Goal: Transaction & Acquisition: Purchase product/service

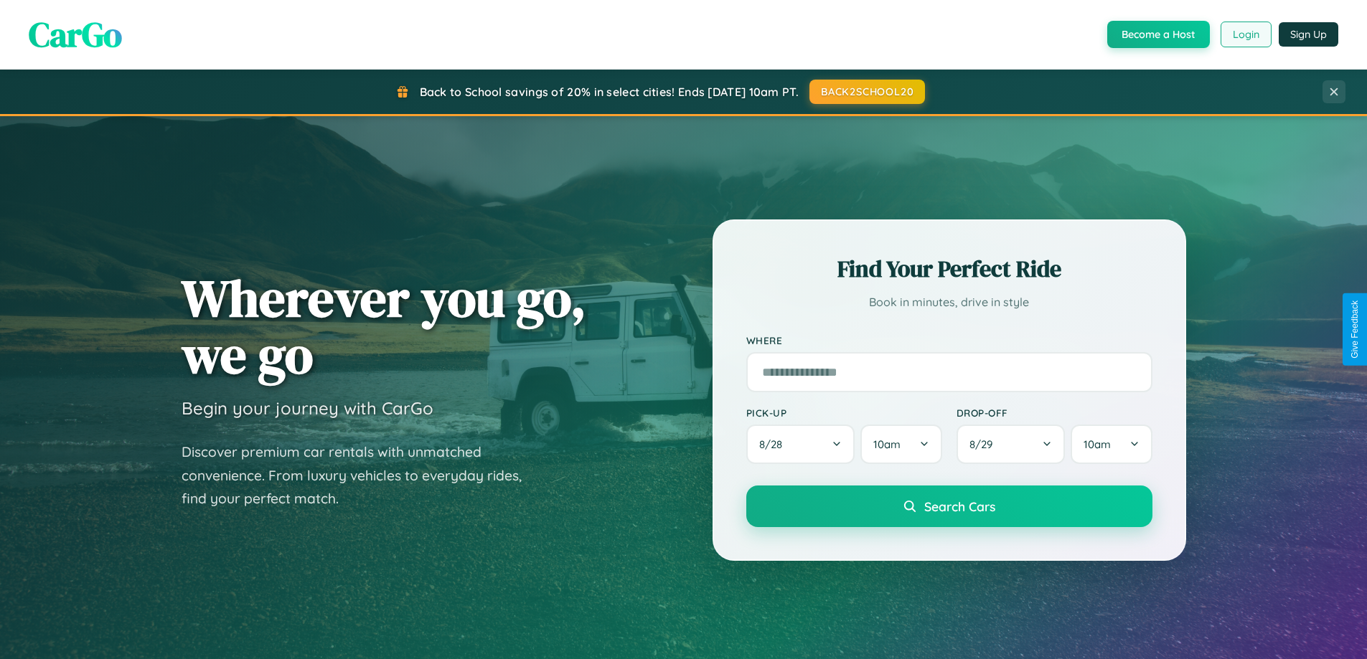
click at [1245, 34] on button "Login" at bounding box center [1245, 35] width 51 height 26
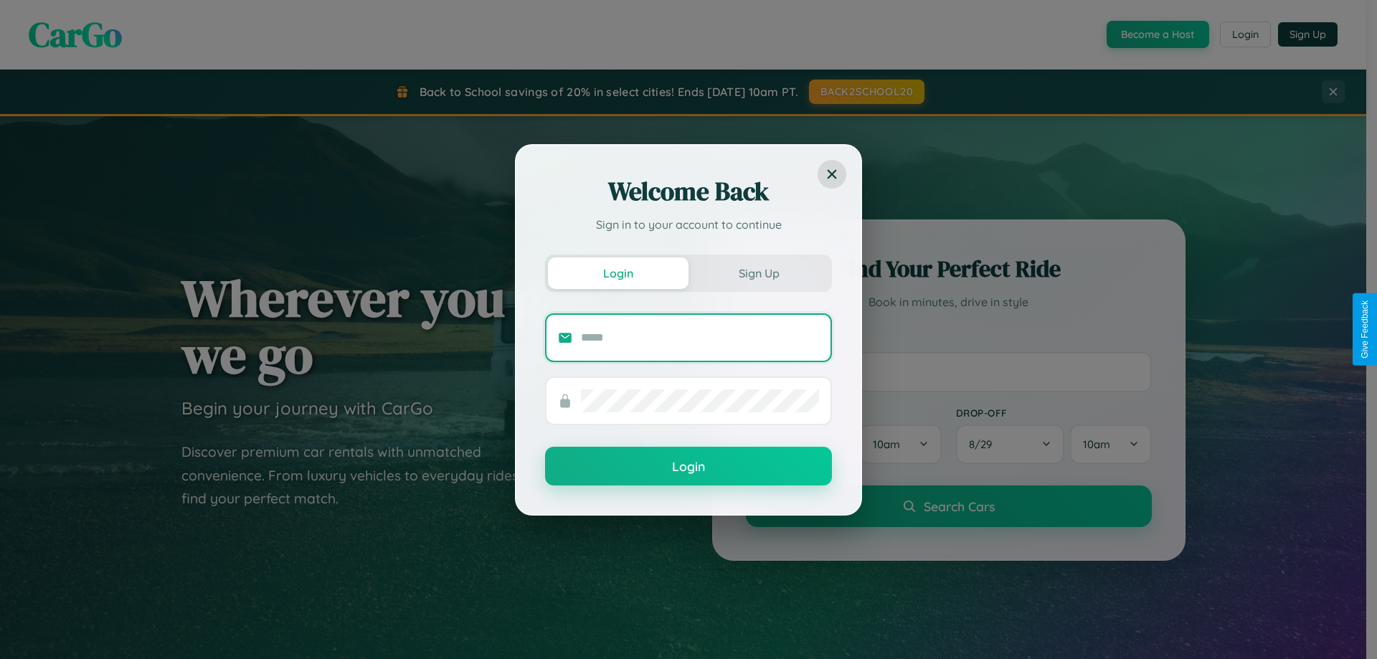
click at [700, 337] on input "text" at bounding box center [700, 337] width 238 height 23
type input "**********"
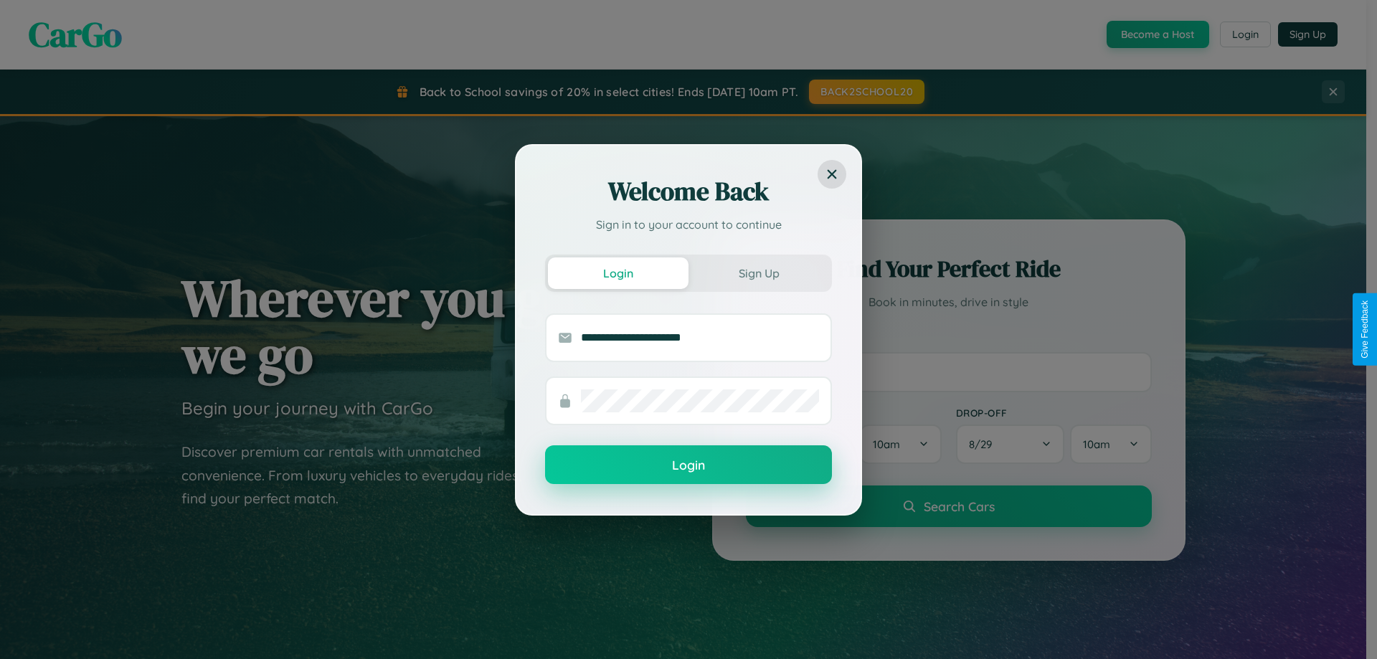
click at [689, 465] on button "Login" at bounding box center [688, 465] width 287 height 39
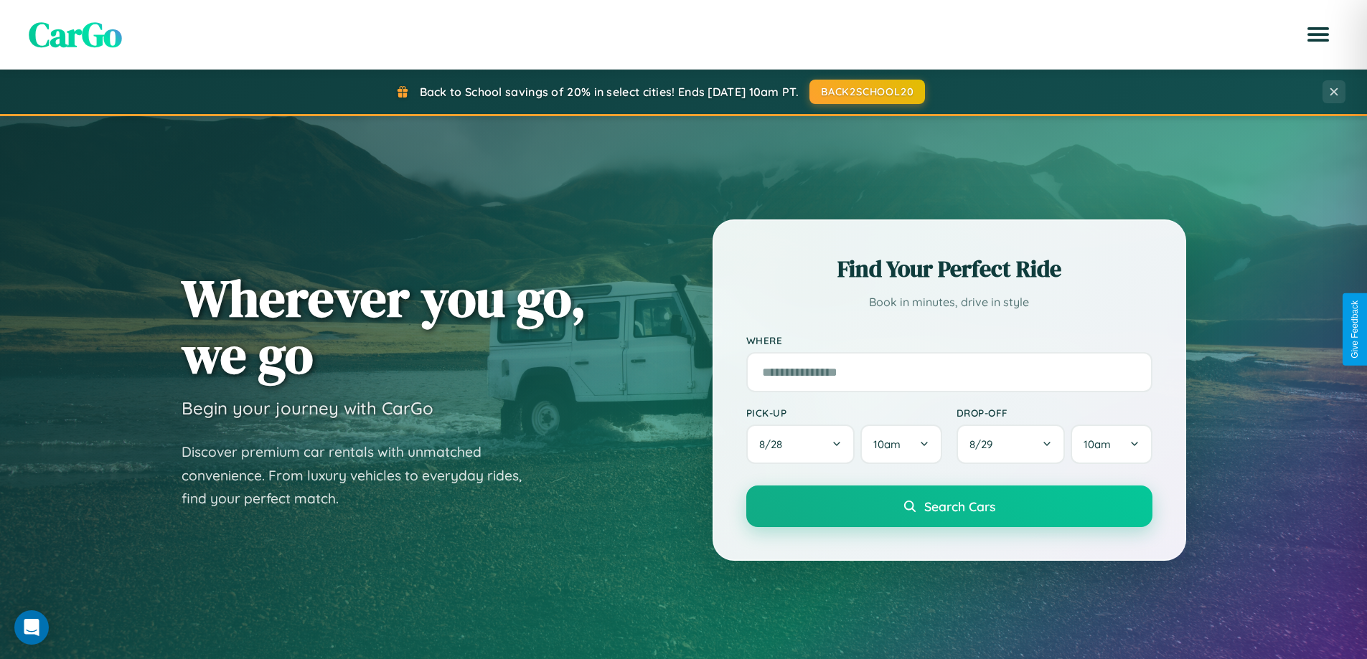
scroll to position [618, 0]
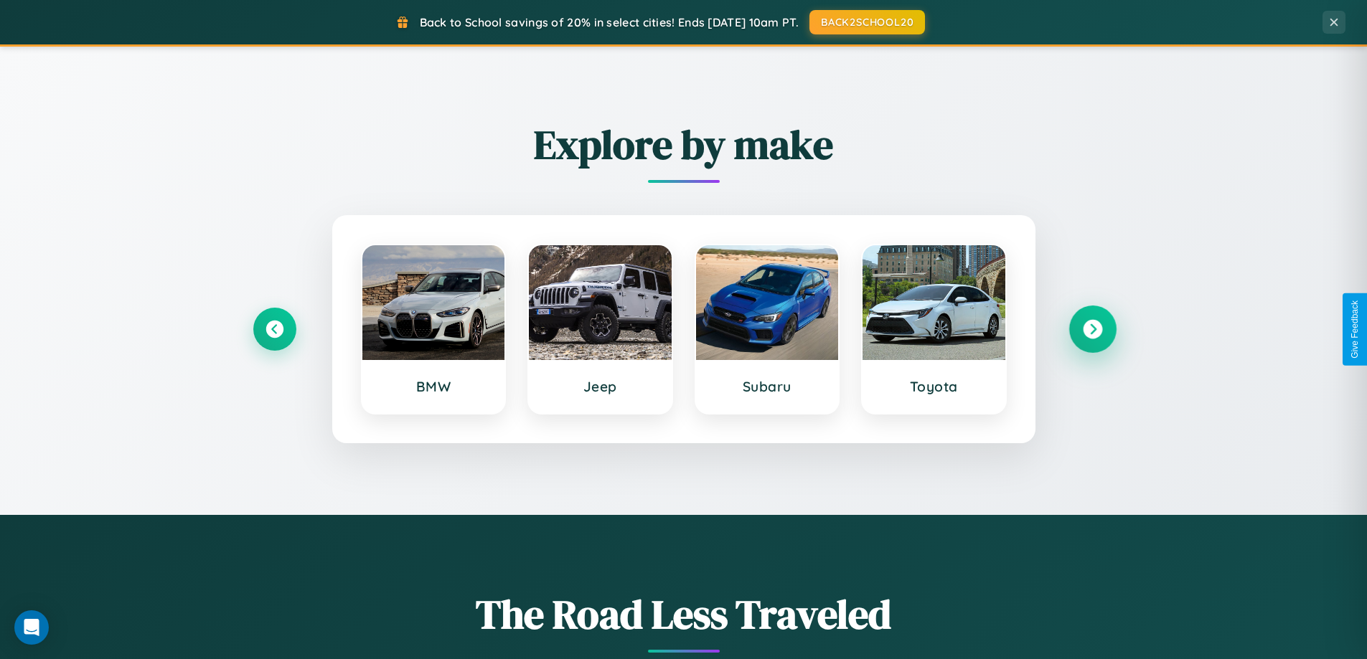
click at [1092, 329] on icon at bounding box center [1092, 329] width 19 height 19
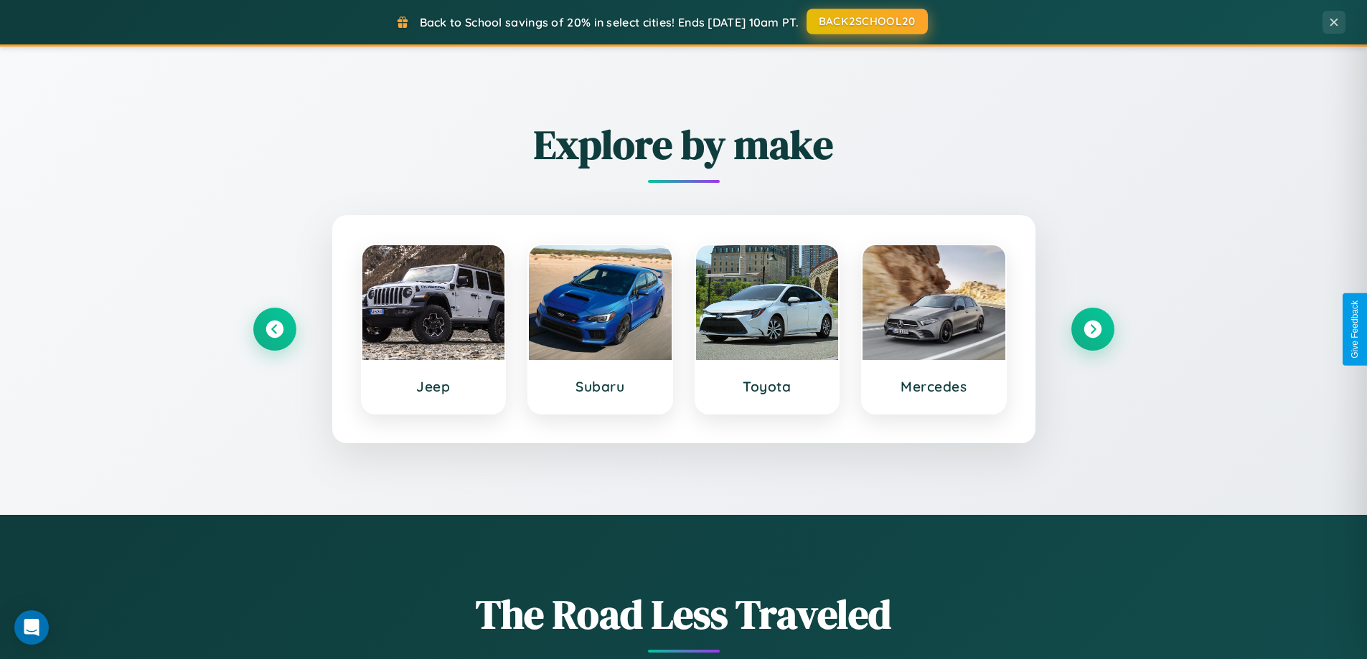
click at [866, 22] on button "BACK2SCHOOL20" at bounding box center [866, 22] width 121 height 26
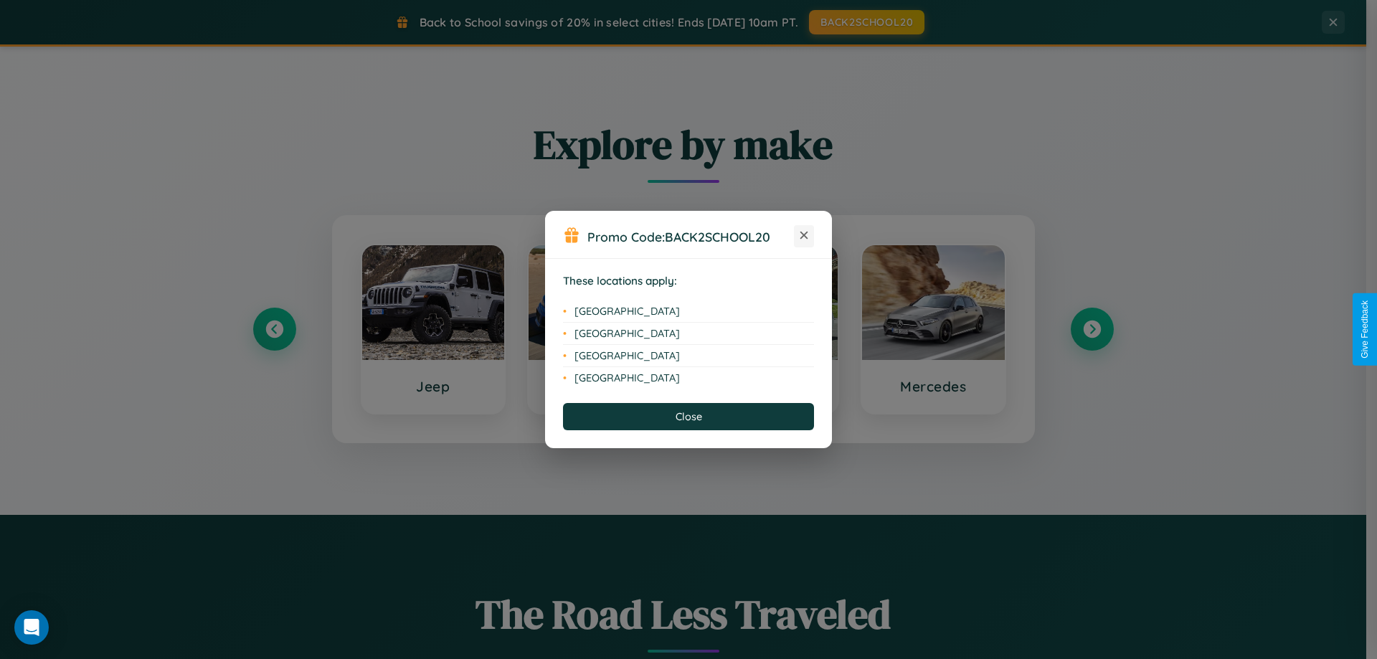
click at [804, 236] on icon at bounding box center [805, 236] width 8 height 8
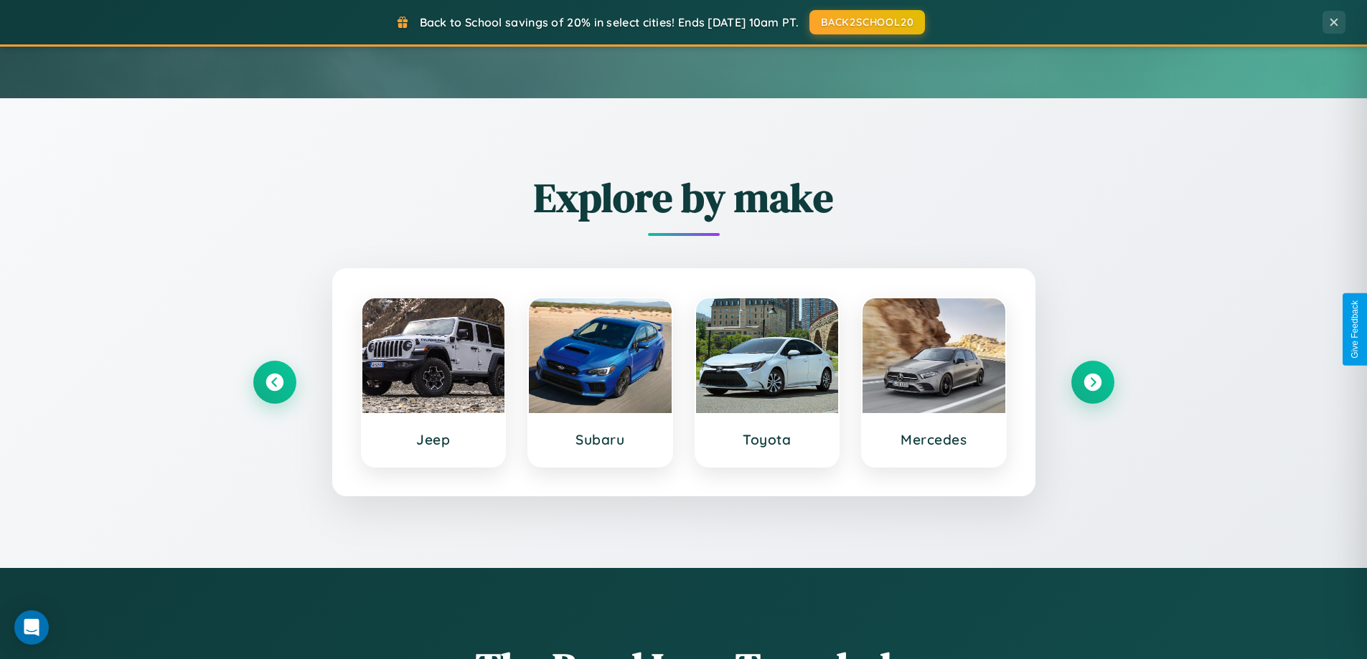
scroll to position [42, 0]
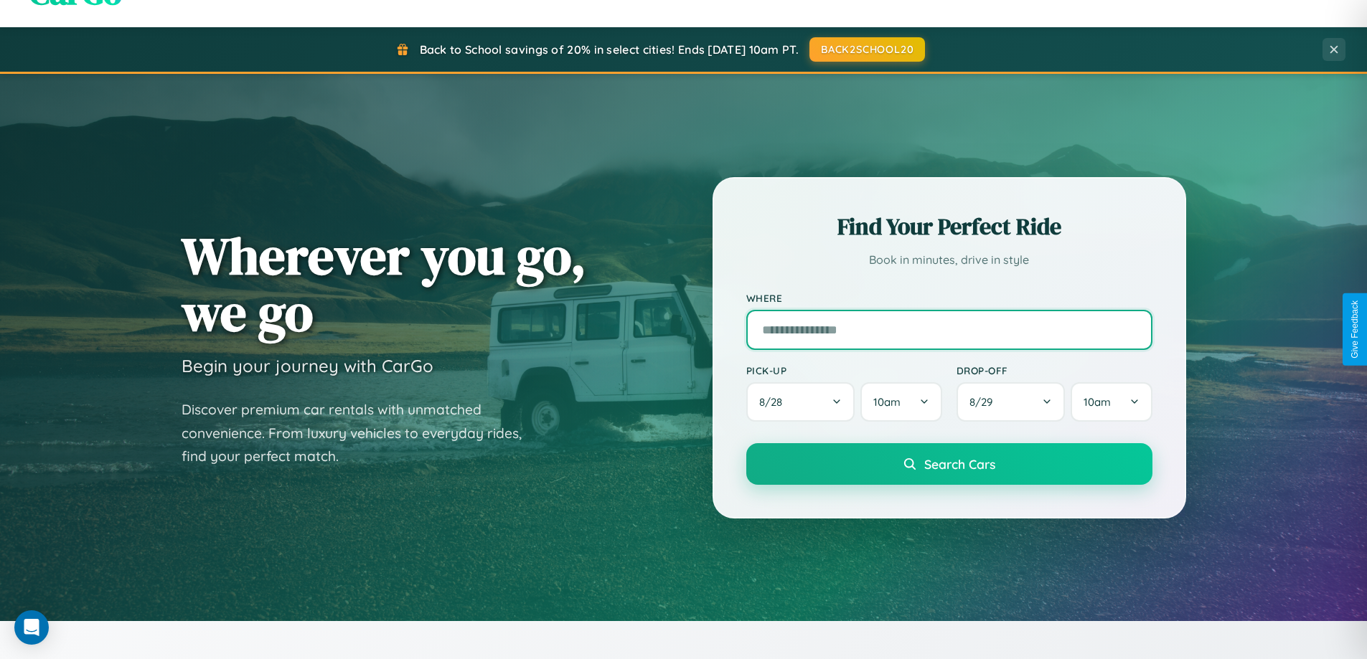
click at [948, 329] on input "text" at bounding box center [949, 330] width 406 height 40
type input "******"
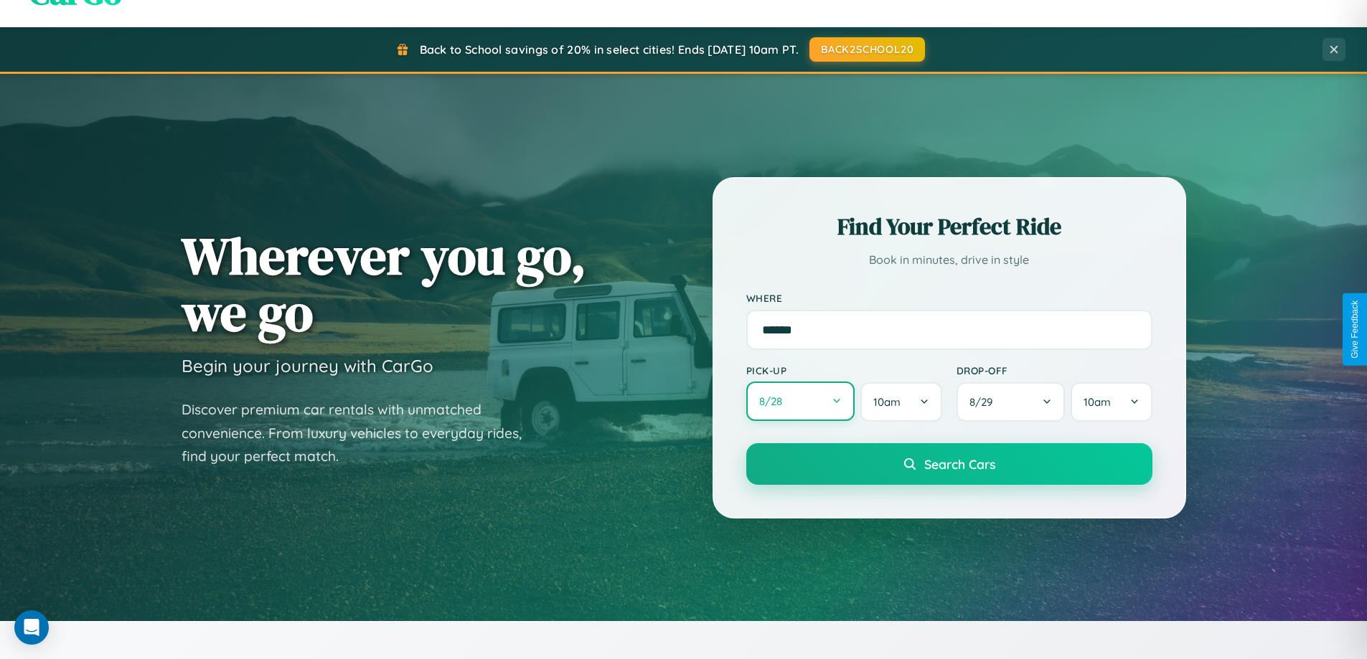
click at [800, 402] on button "8 / 28" at bounding box center [800, 401] width 109 height 39
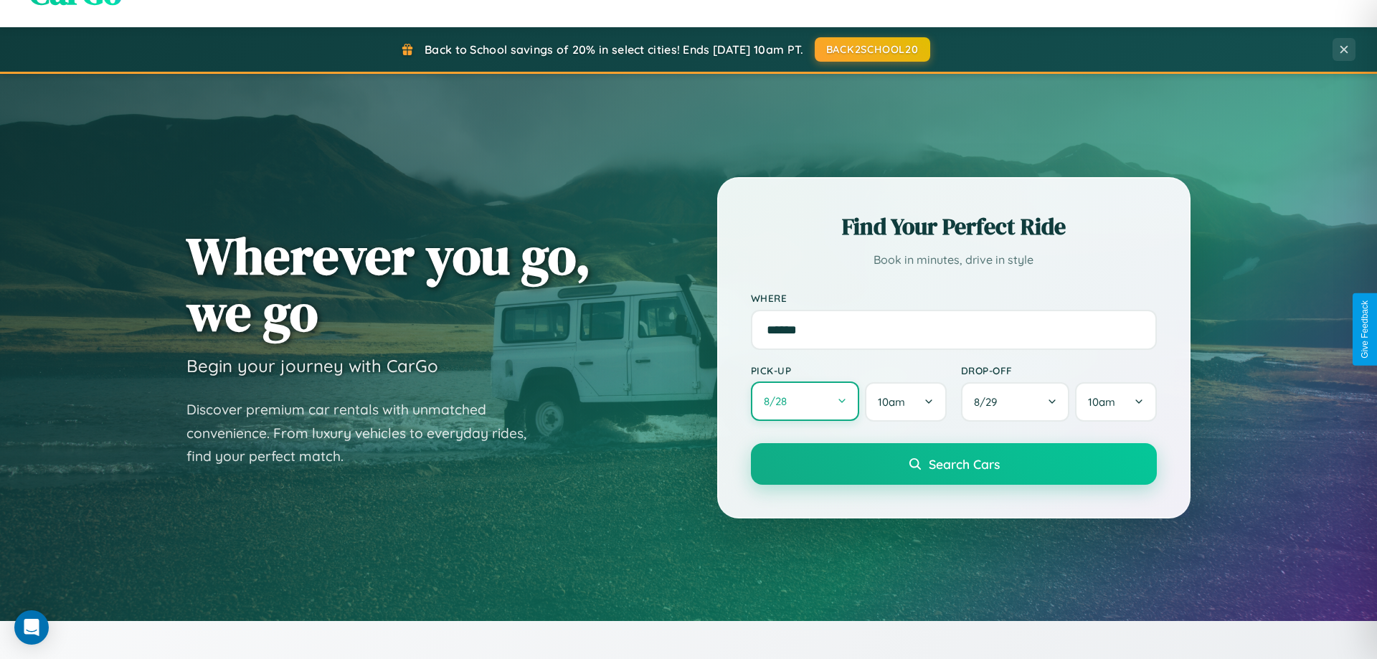
select select "*"
select select "****"
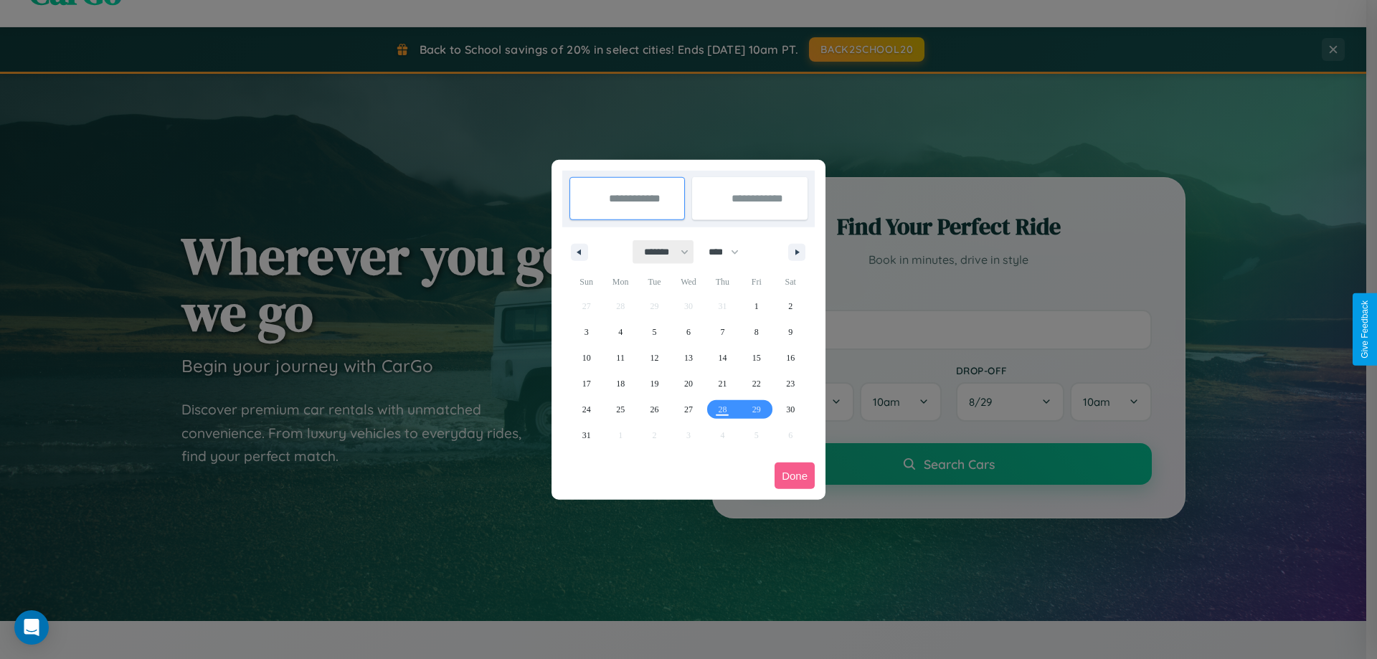
drag, startPoint x: 660, startPoint y: 252, endPoint x: 689, endPoint y: 288, distance: 45.9
click at [660, 252] on select "******* ******** ***** ***** *** **** **** ****** ********* ******* ******** **…" at bounding box center [663, 252] width 61 height 24
select select "*"
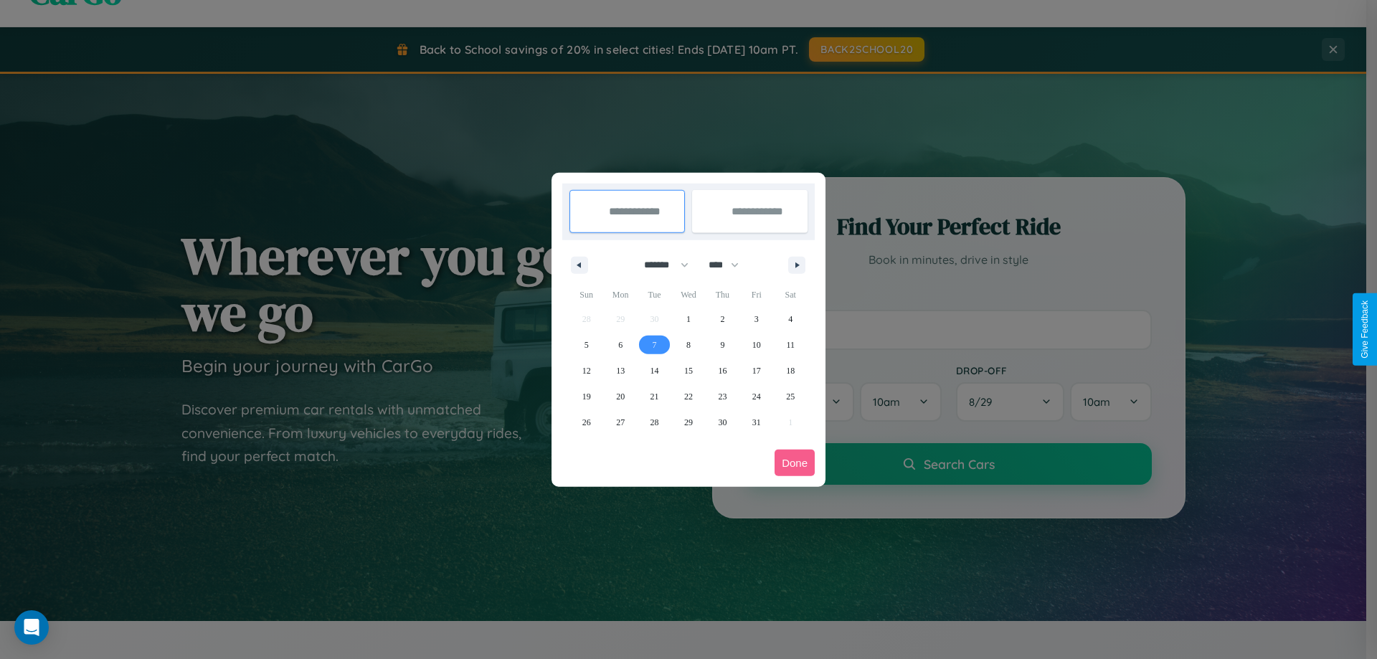
click at [654, 344] on span "7" at bounding box center [655, 345] width 4 height 26
type input "**********"
click at [722, 344] on span "9" at bounding box center [722, 345] width 4 height 26
type input "**********"
click at [795, 463] on button "Done" at bounding box center [795, 463] width 40 height 27
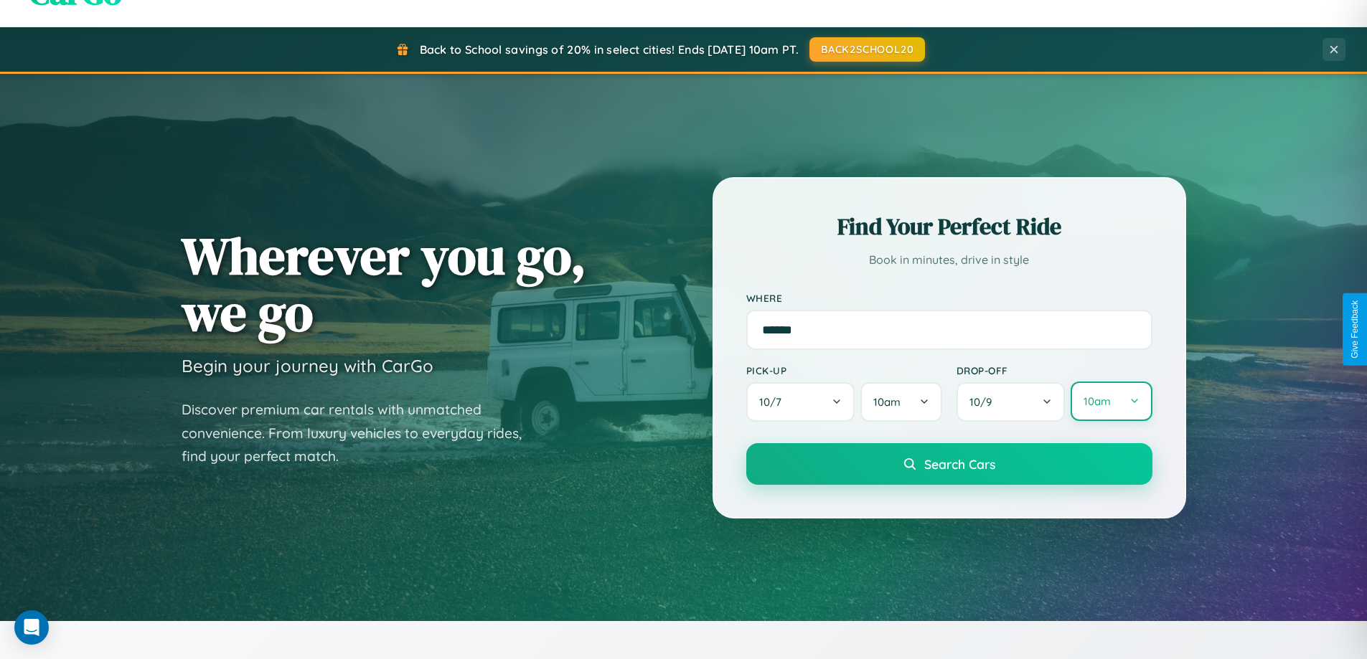
click at [1111, 402] on button "10am" at bounding box center [1110, 401] width 81 height 39
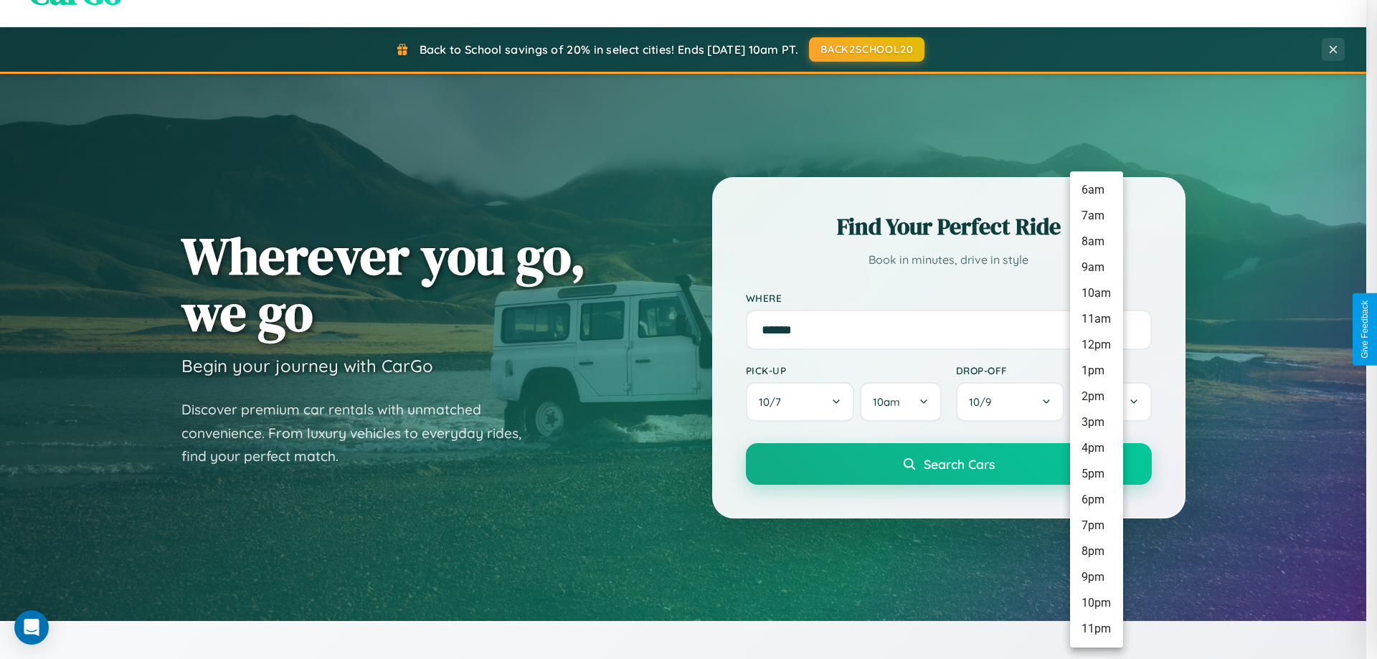
click at [1096, 552] on li "8pm" at bounding box center [1096, 552] width 53 height 26
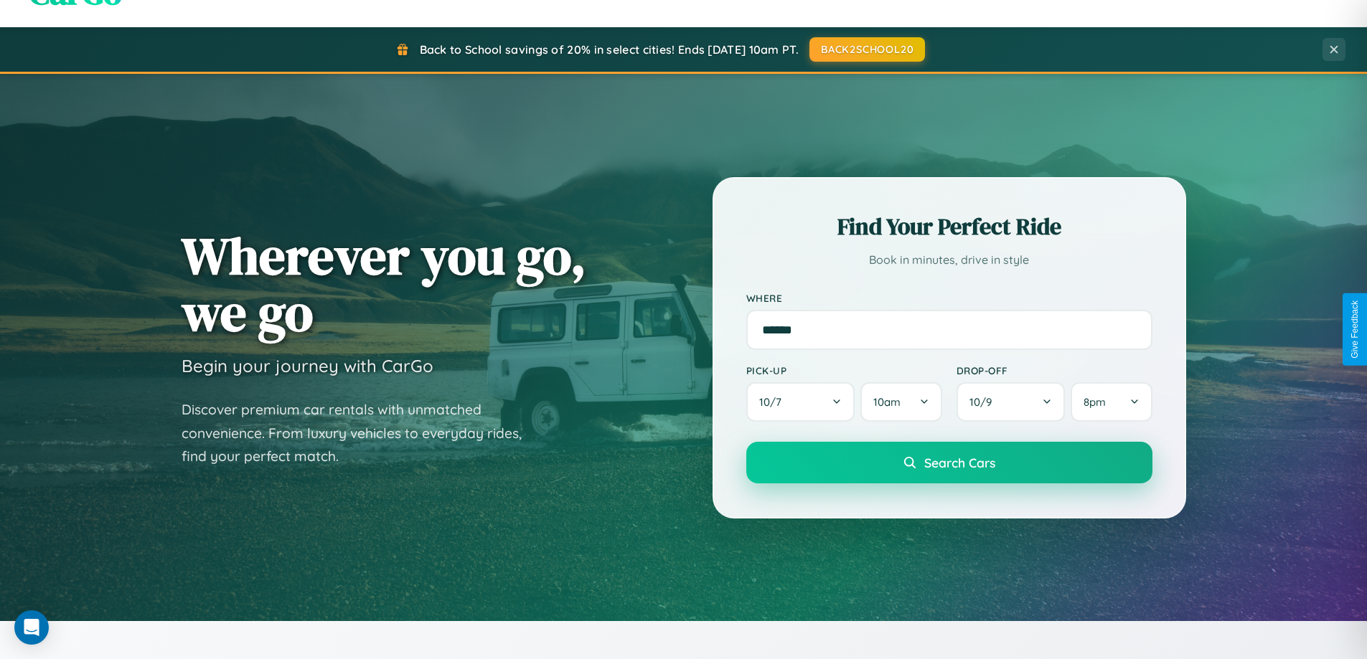
click at [948, 463] on span "Search Cars" at bounding box center [959, 463] width 71 height 16
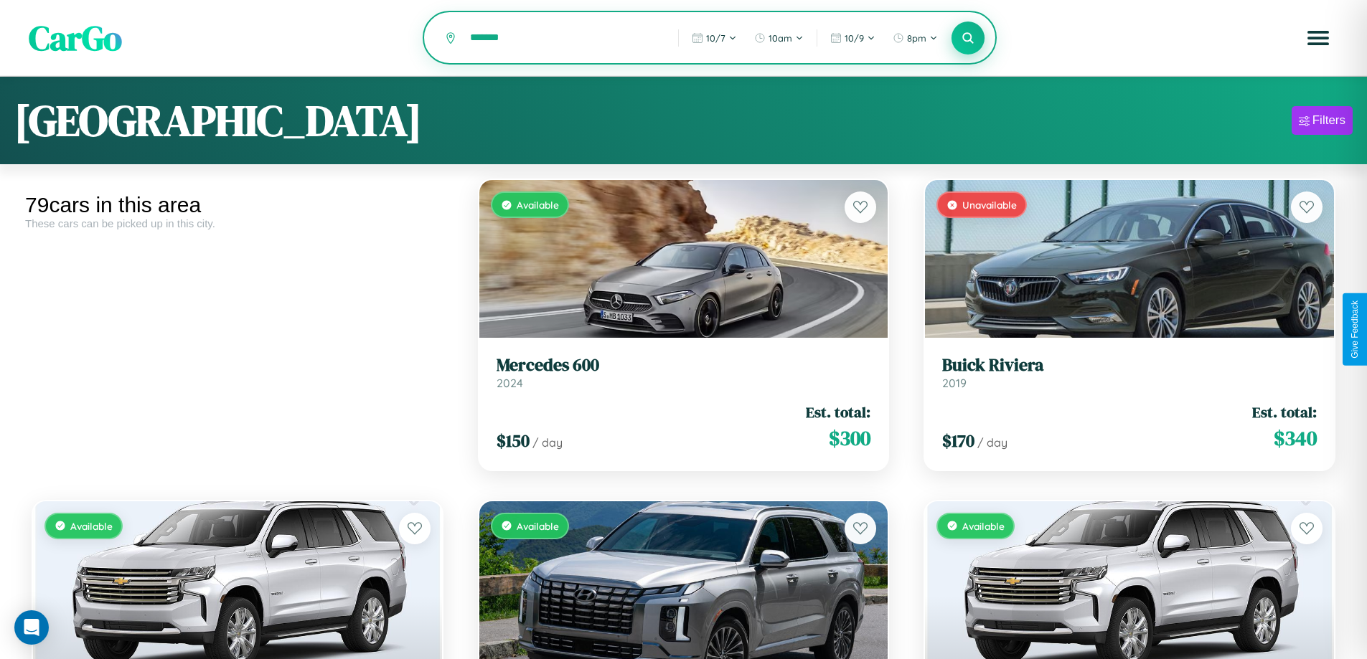
type input "*******"
click at [968, 39] on icon at bounding box center [968, 38] width 14 height 14
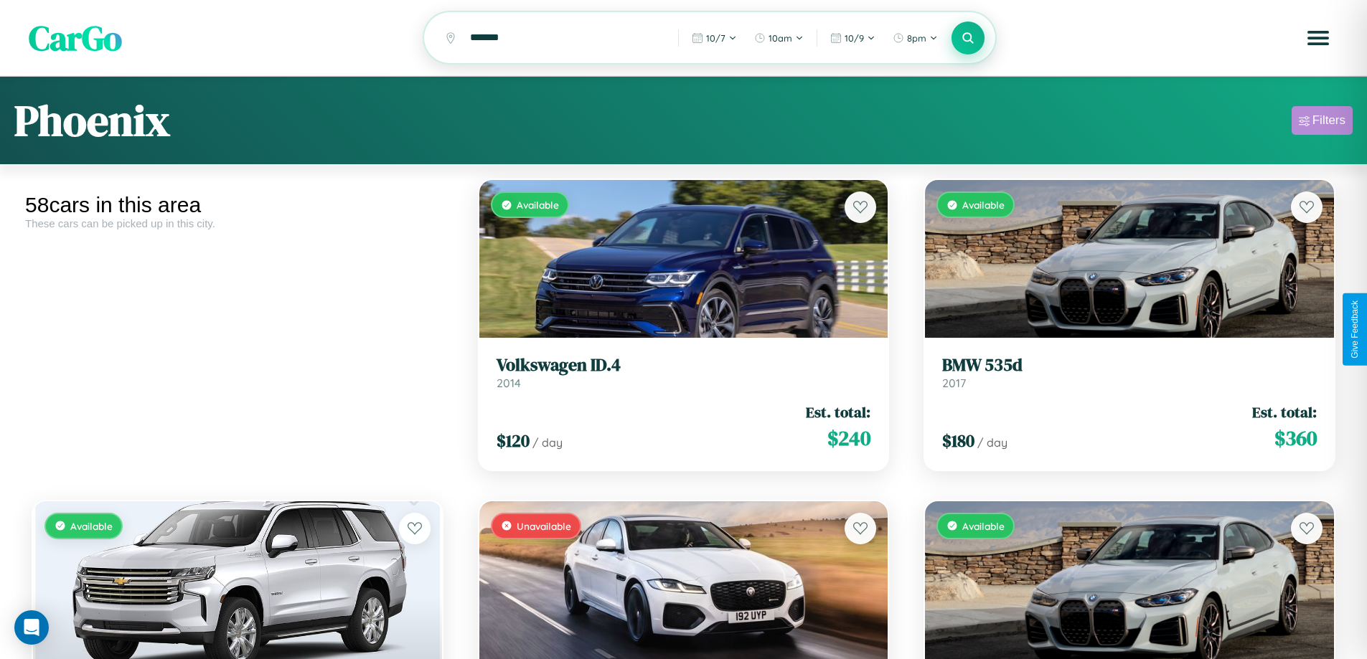
click at [1322, 123] on div "Filters" at bounding box center [1328, 120] width 33 height 14
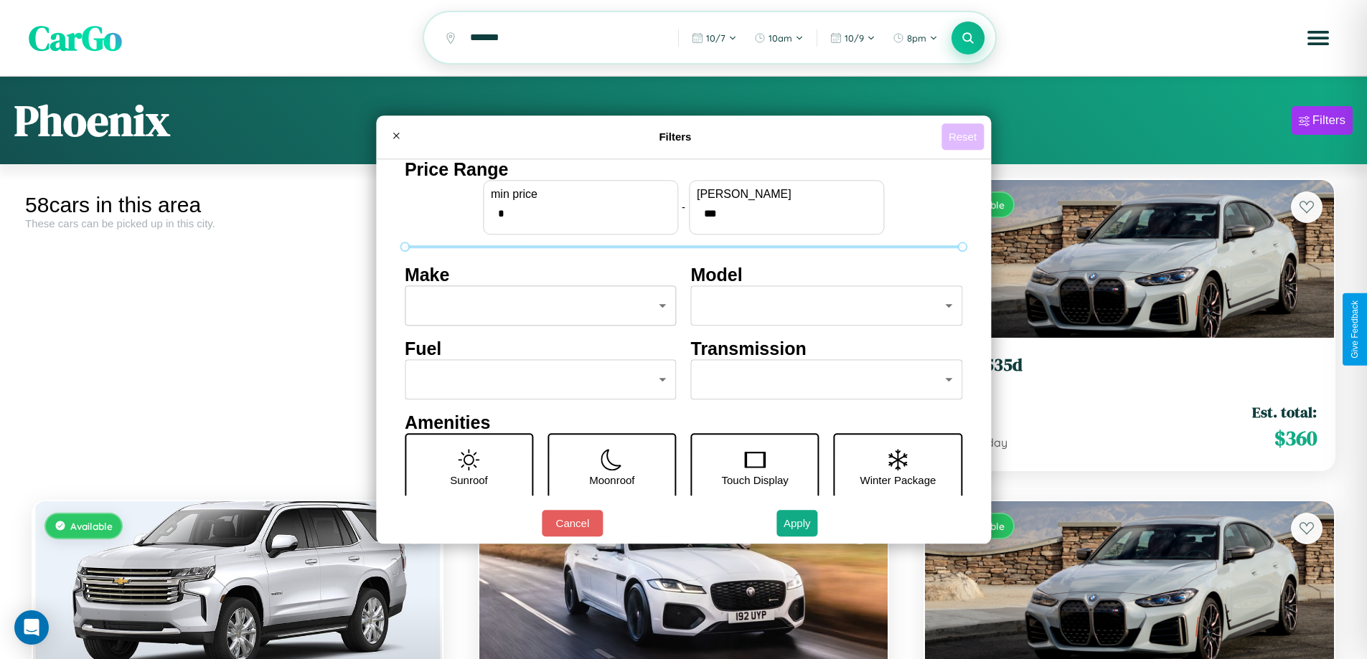
click at [964, 136] on button "Reset" at bounding box center [962, 136] width 42 height 27
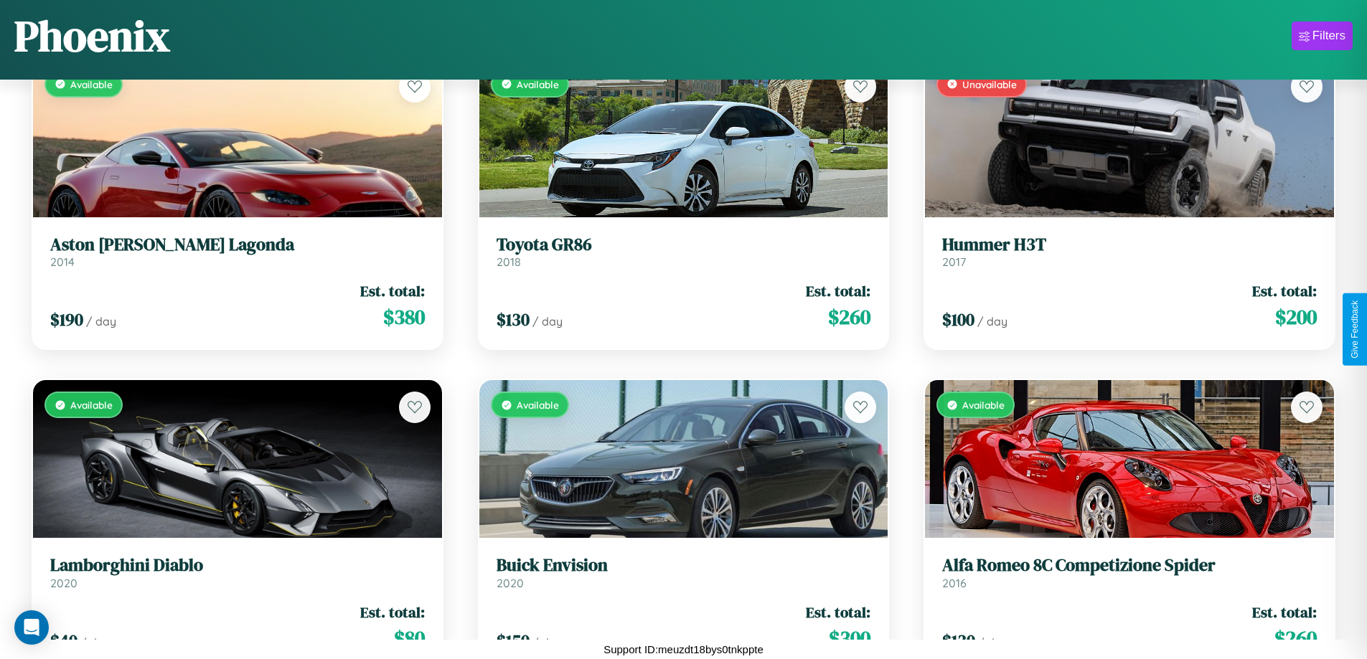
scroll to position [4057, 0]
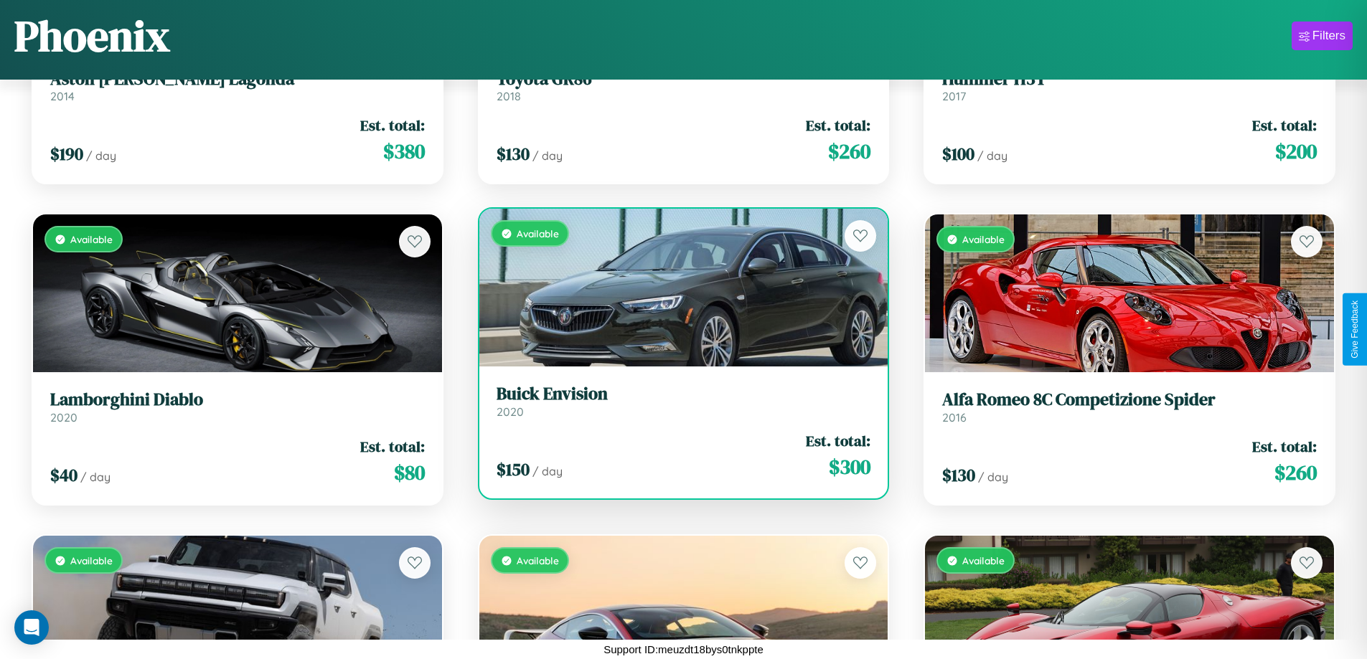
click at [677, 402] on h3 "Buick Envision" at bounding box center [683, 394] width 374 height 21
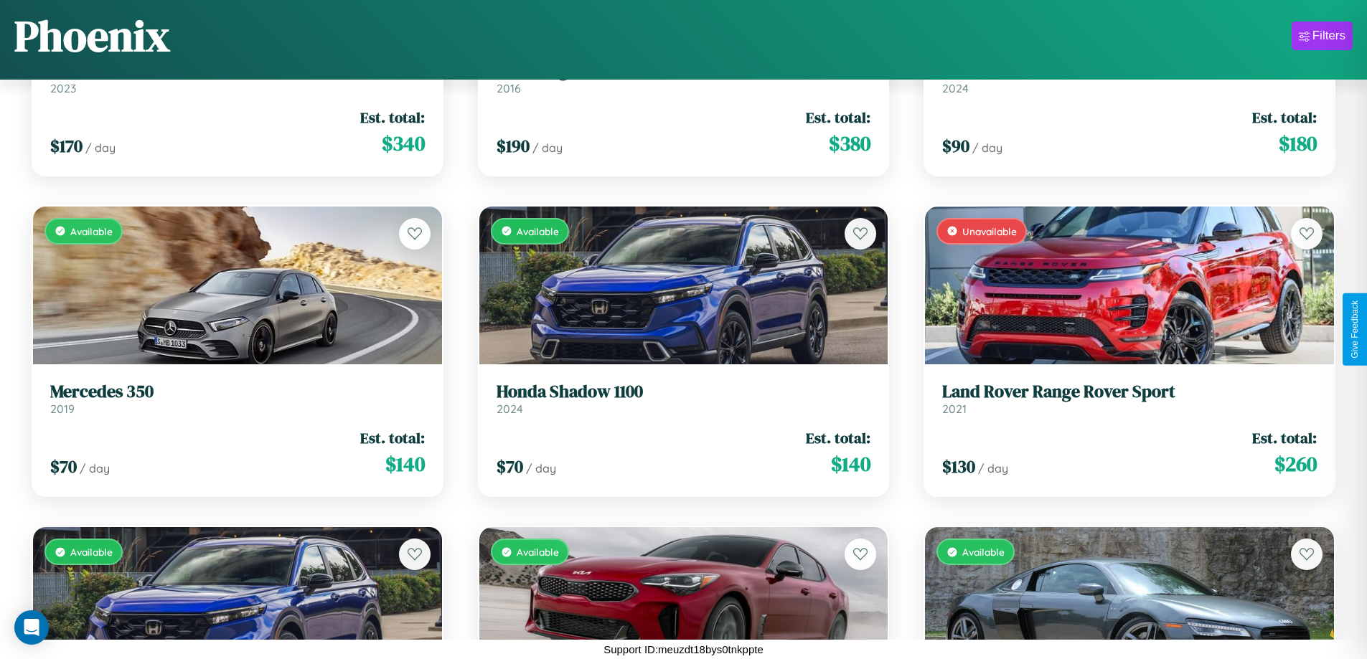
scroll to position [2129, 0]
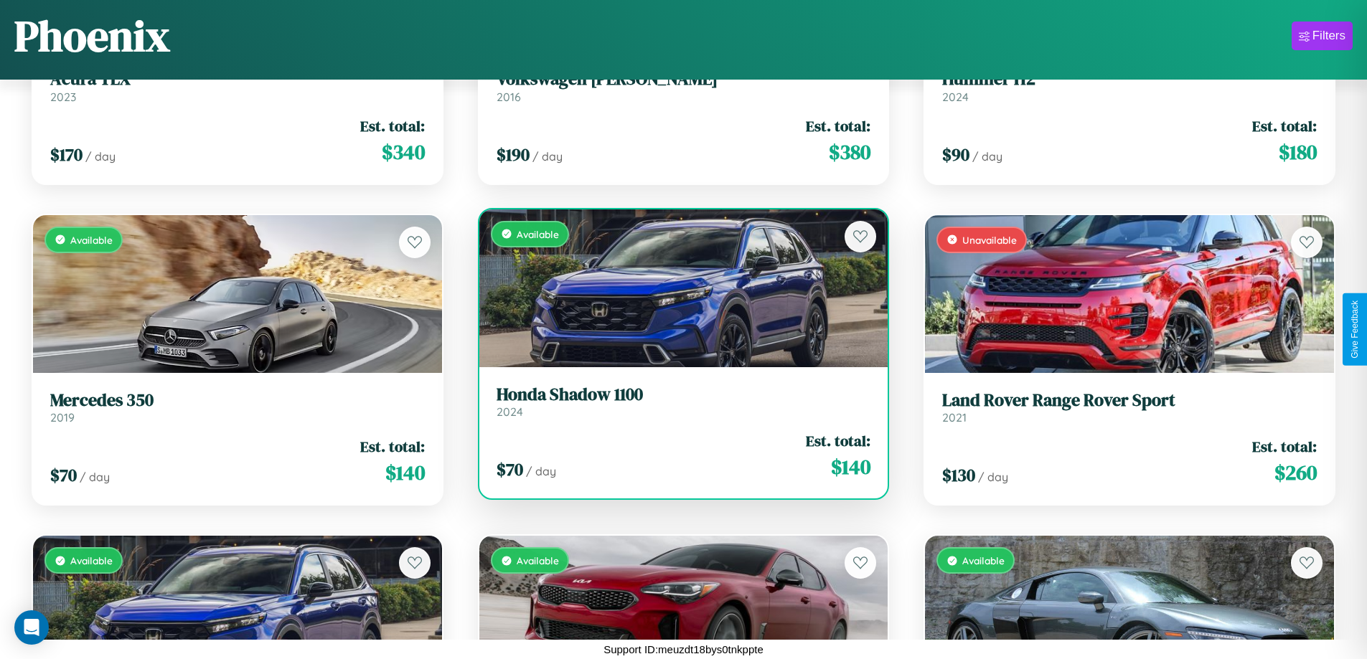
click at [677, 456] on div "$ 70 / day Est. total: $ 140" at bounding box center [683, 455] width 374 height 51
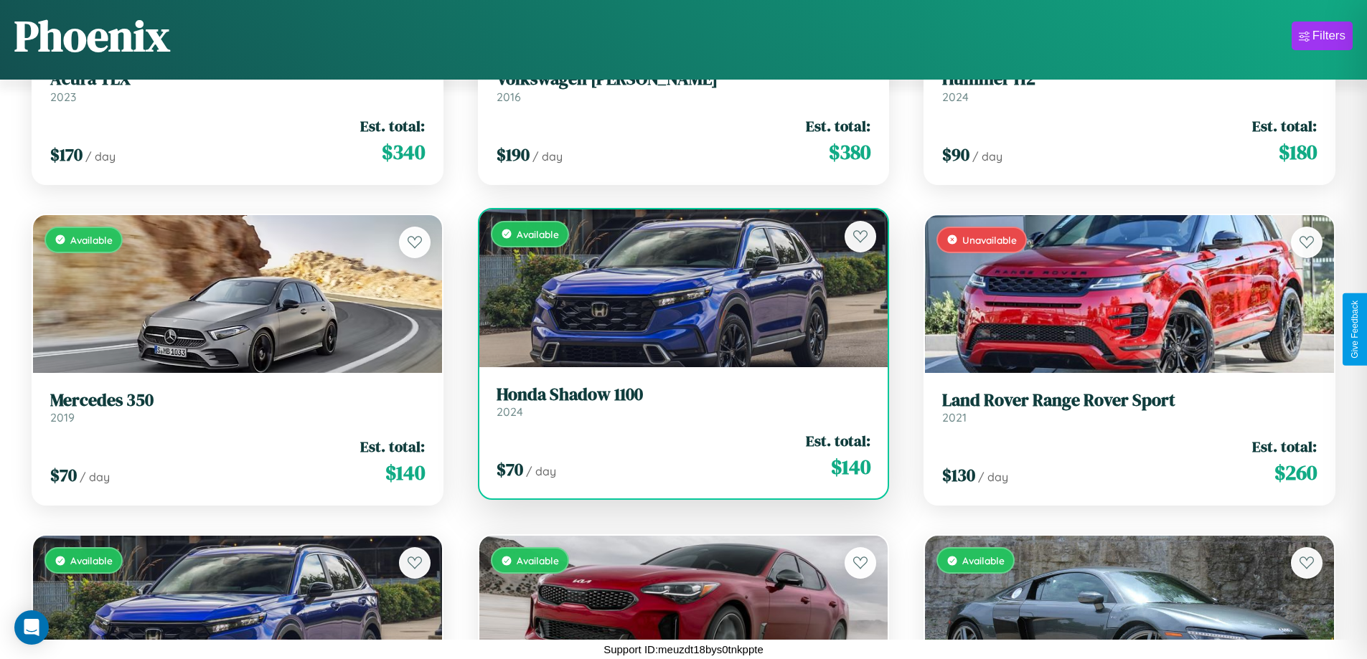
click at [677, 456] on div "$ 70 / day Est. total: $ 140" at bounding box center [683, 455] width 374 height 51
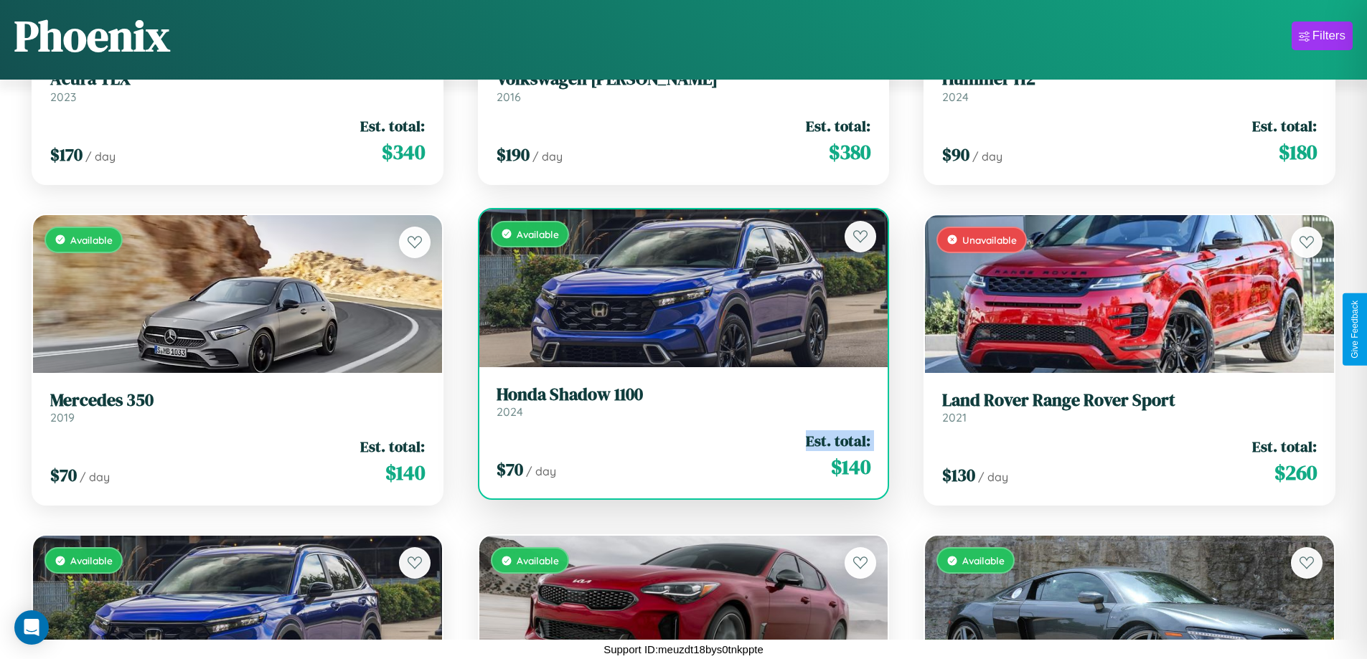
click at [677, 456] on div "$ 70 / day Est. total: $ 140" at bounding box center [683, 455] width 374 height 51
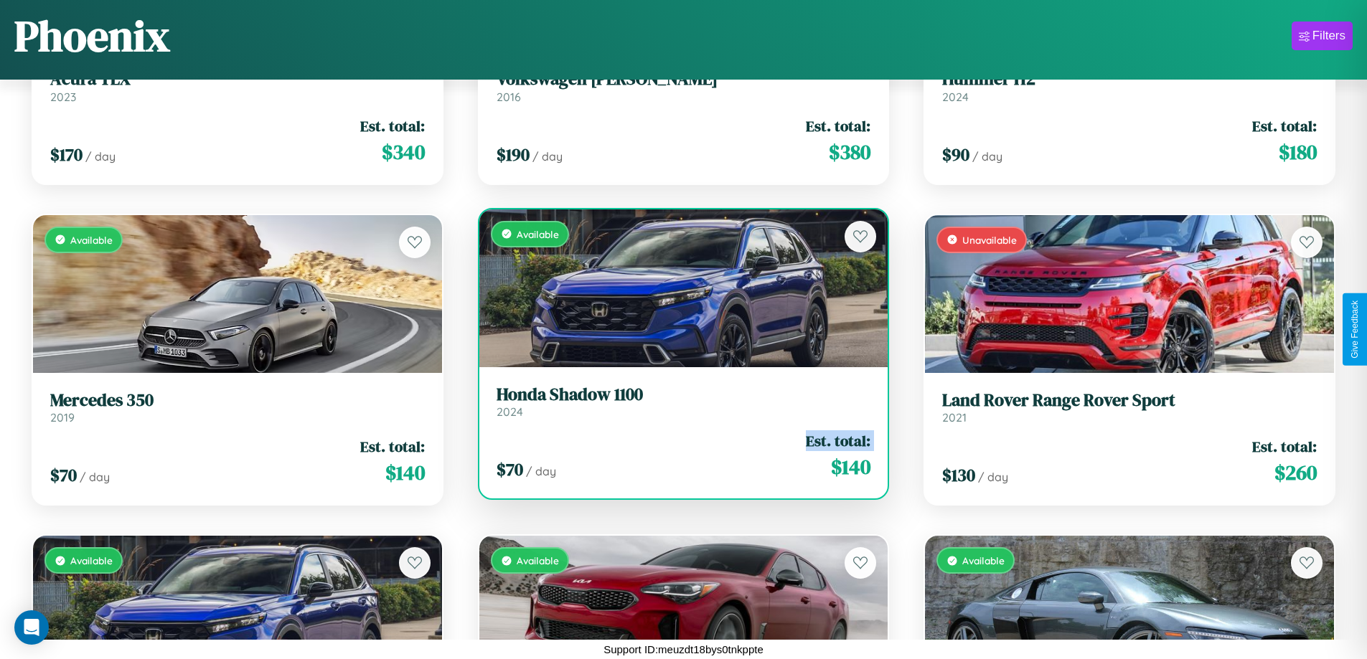
click at [677, 456] on div "$ 70 / day Est. total: $ 140" at bounding box center [683, 455] width 374 height 51
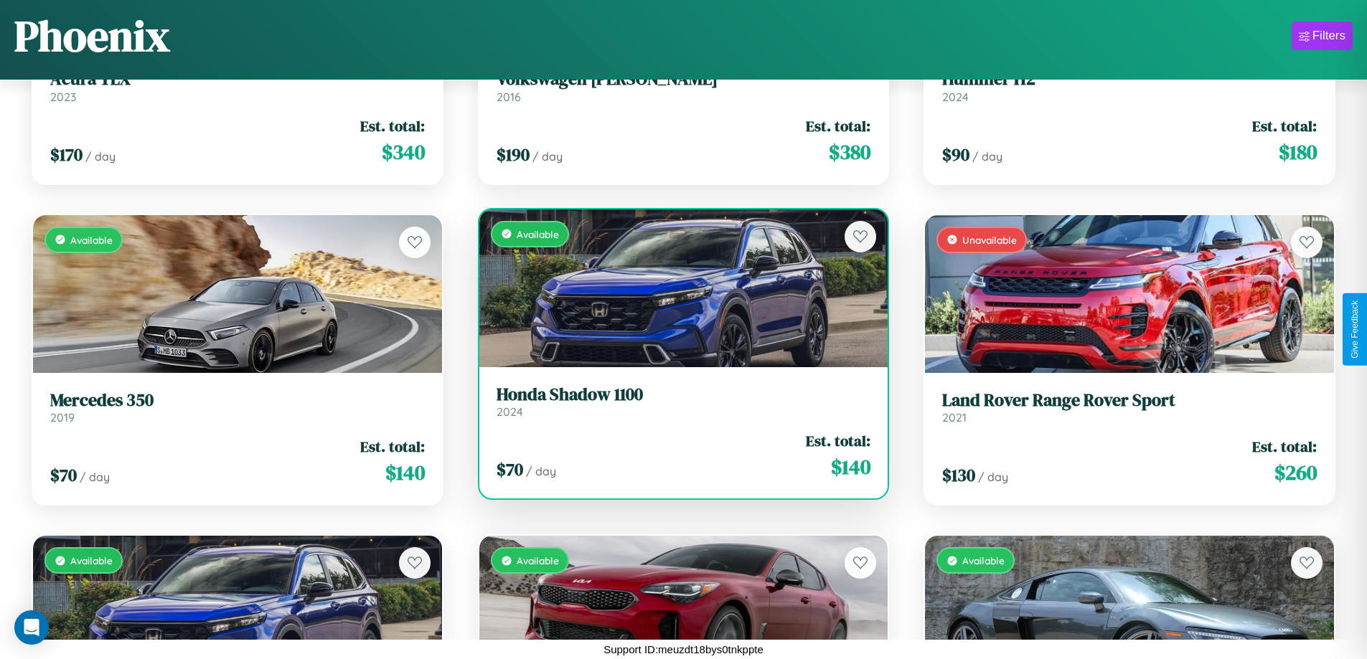
click at [677, 456] on div "$ 70 / day Est. total: $ 140" at bounding box center [683, 455] width 374 height 51
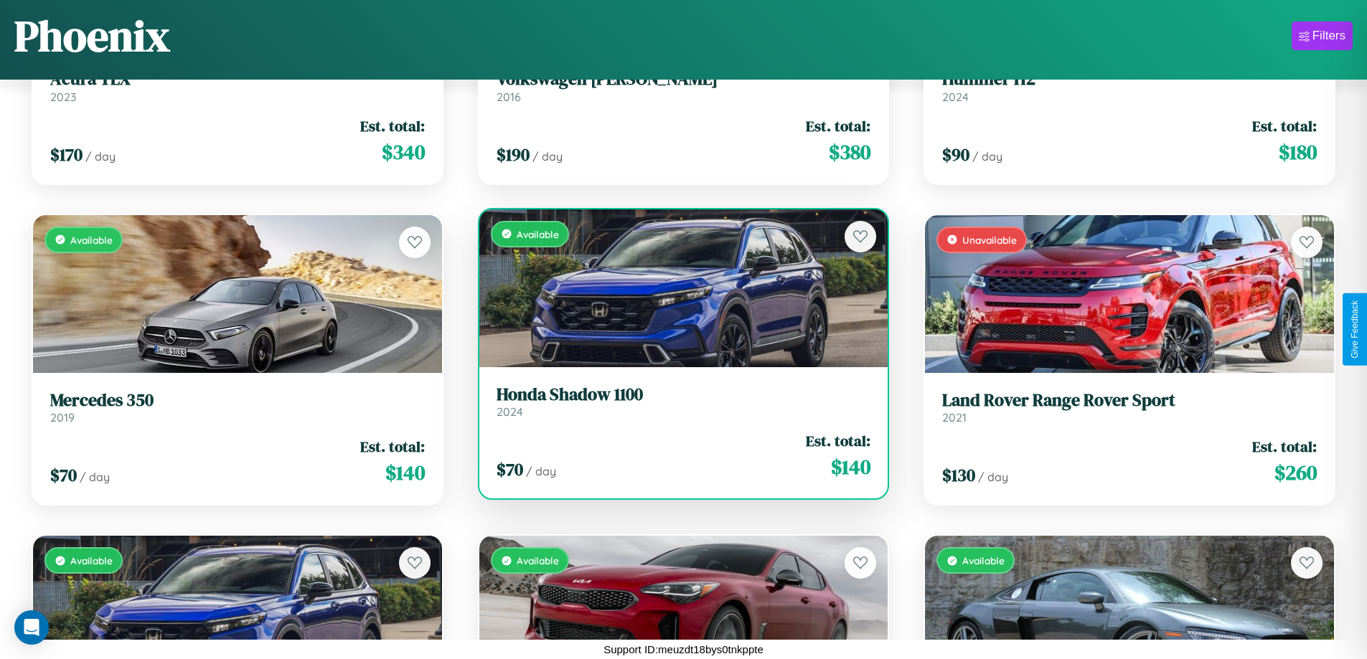
click at [677, 401] on h3 "Honda Shadow 1100" at bounding box center [683, 395] width 374 height 21
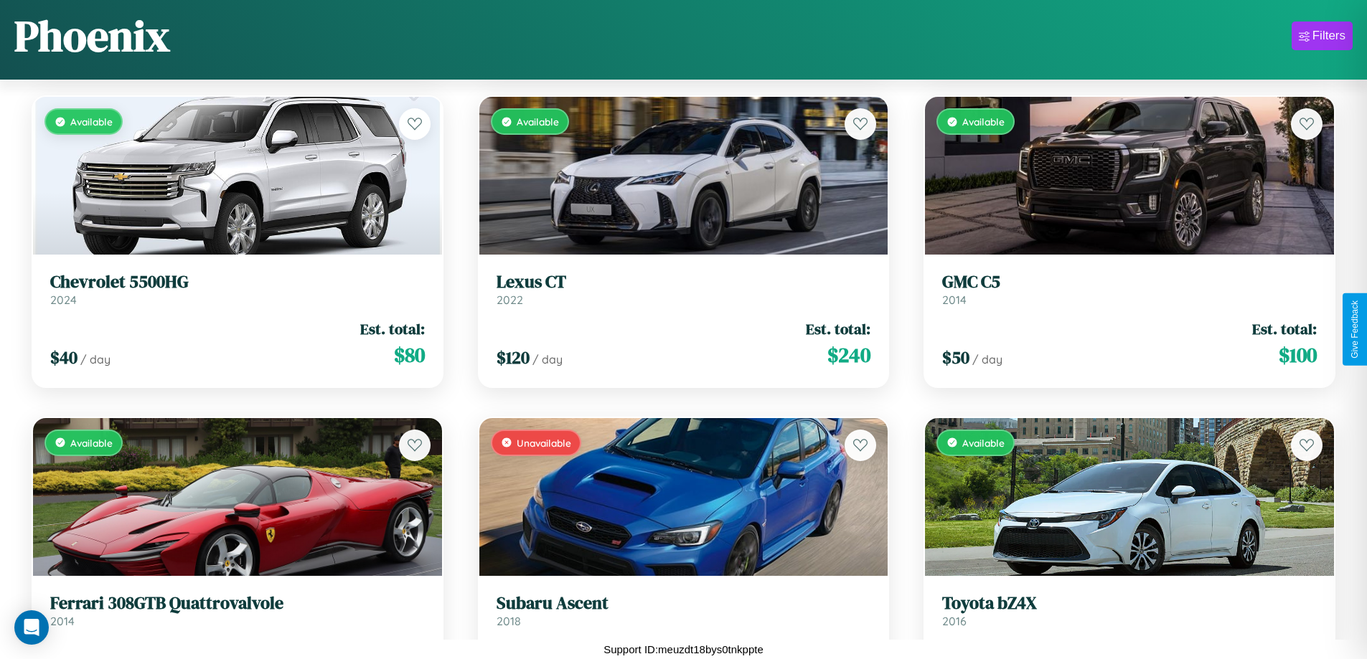
scroll to position [3093, 0]
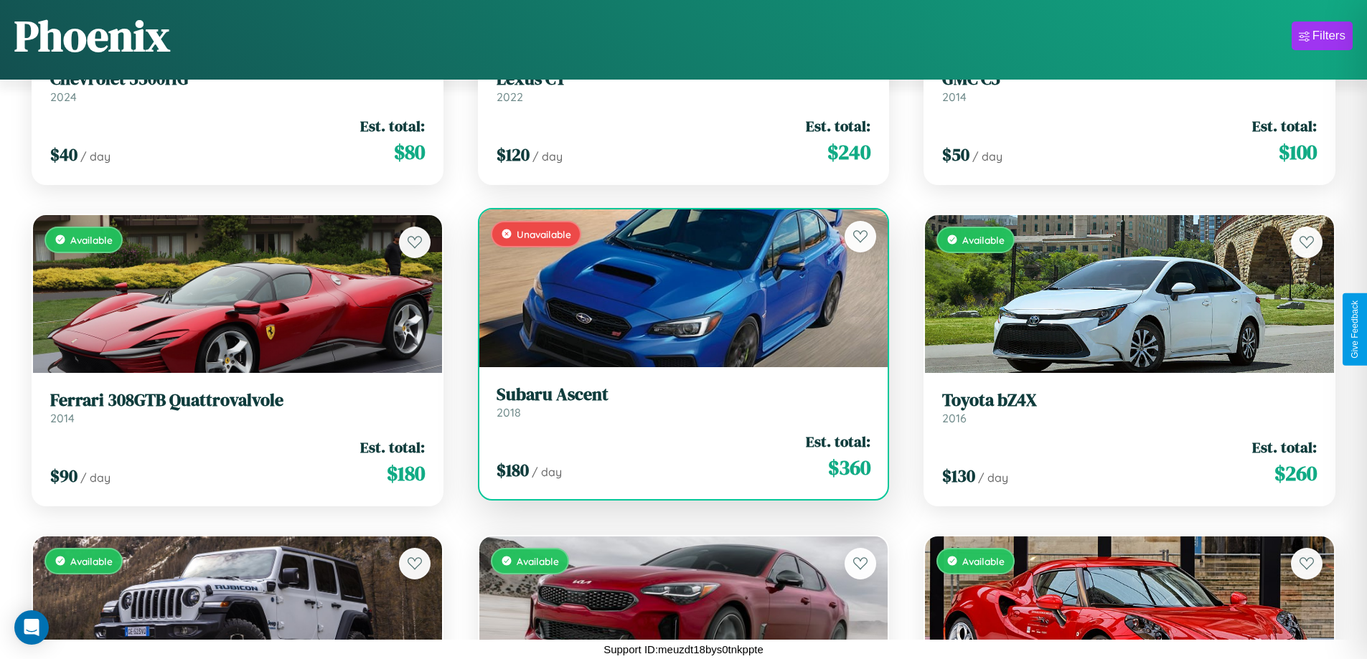
click at [677, 288] on div "Unavailable" at bounding box center [683, 288] width 409 height 158
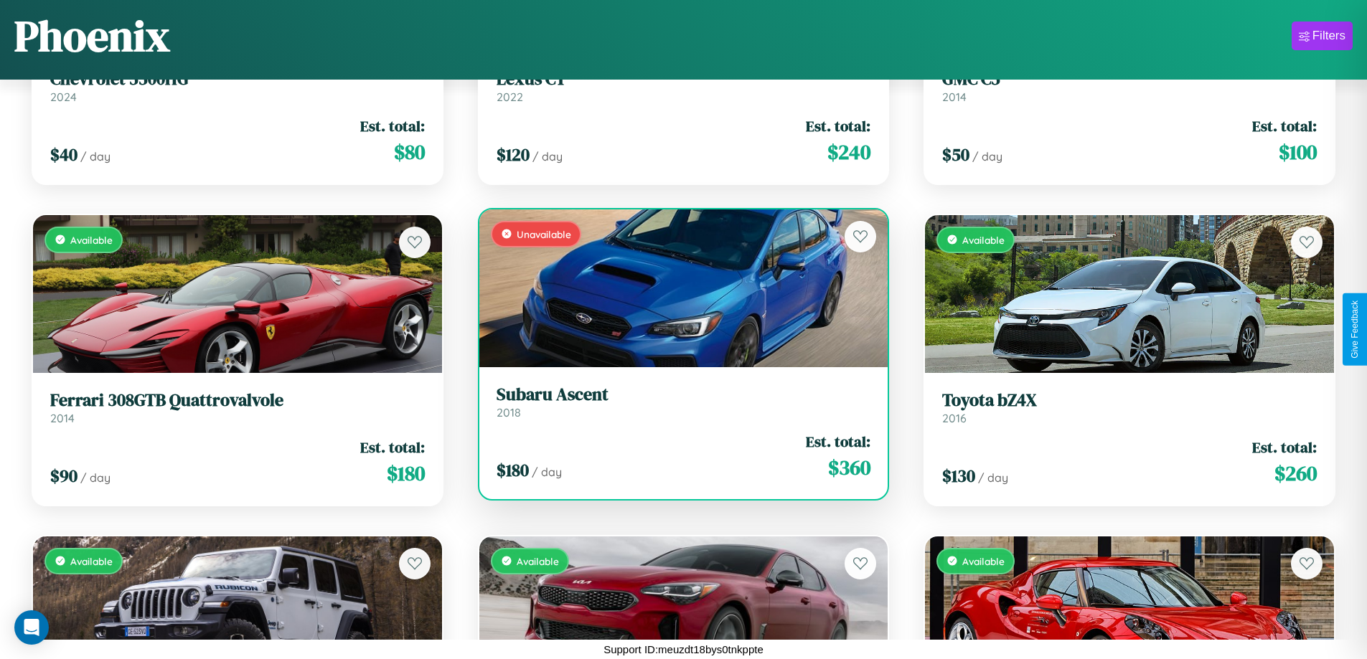
click at [677, 288] on div "Unavailable" at bounding box center [683, 288] width 409 height 158
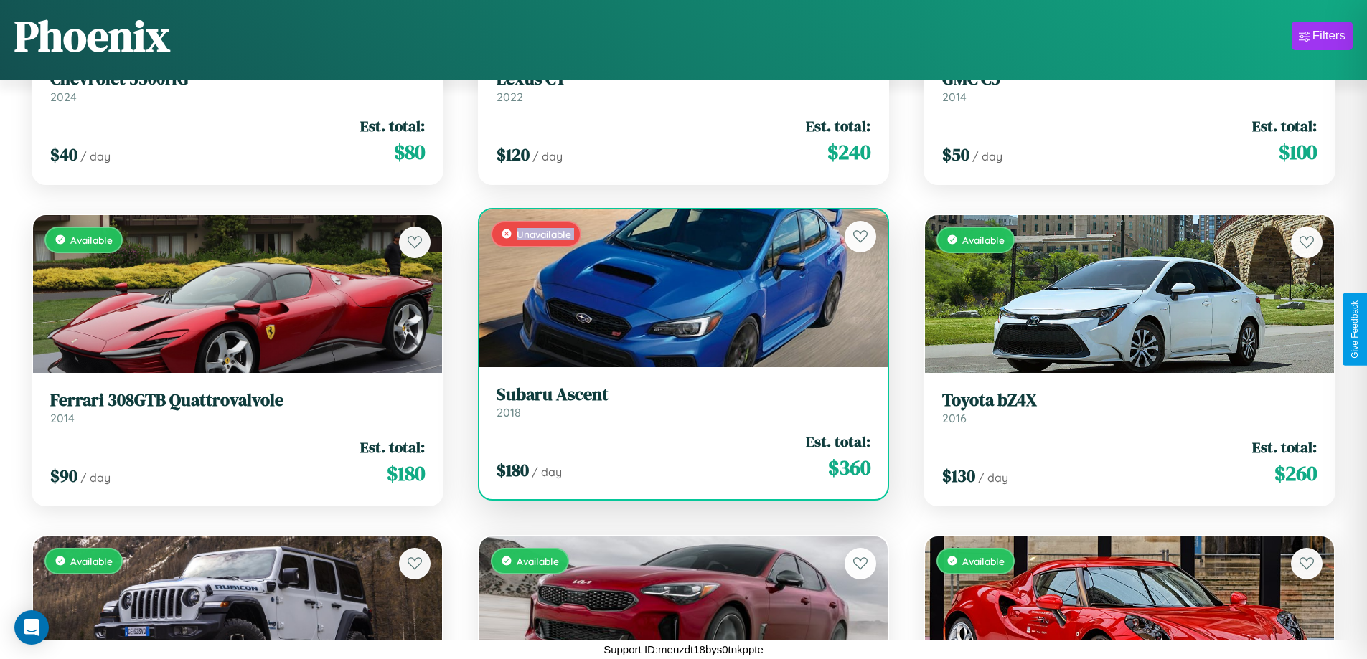
click at [677, 288] on div "Unavailable" at bounding box center [683, 288] width 409 height 158
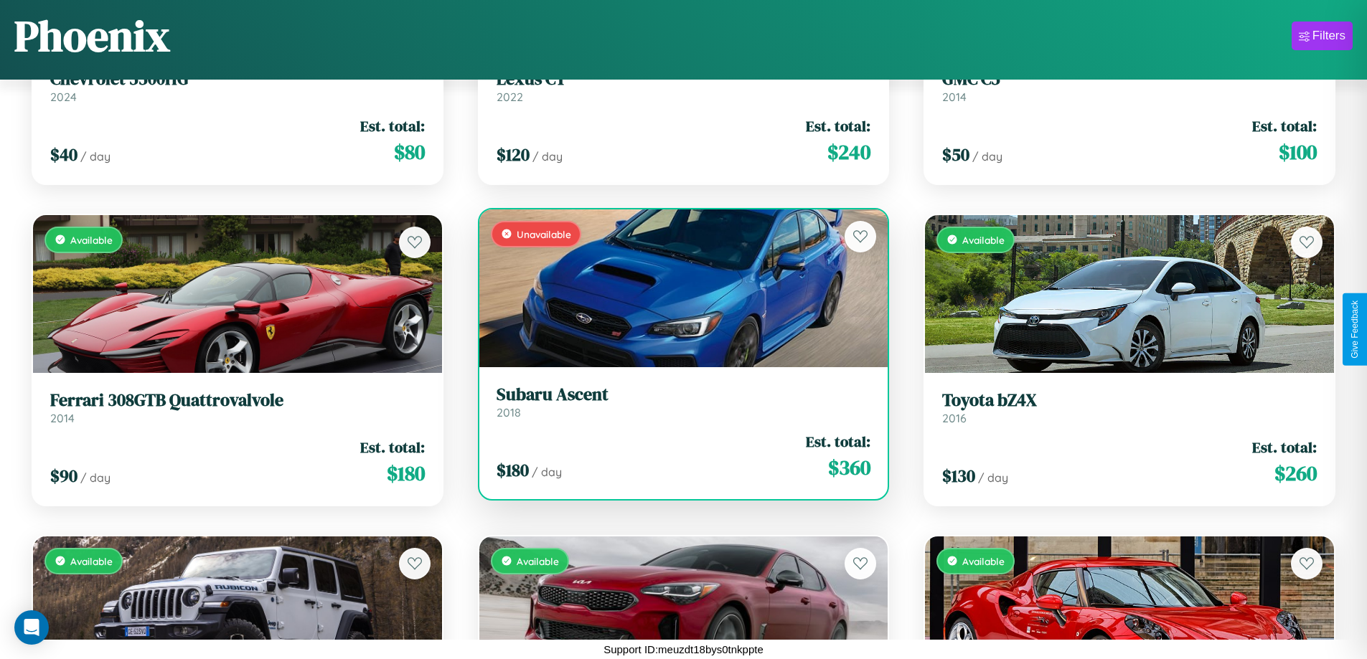
click at [677, 288] on div "Unavailable" at bounding box center [683, 288] width 409 height 158
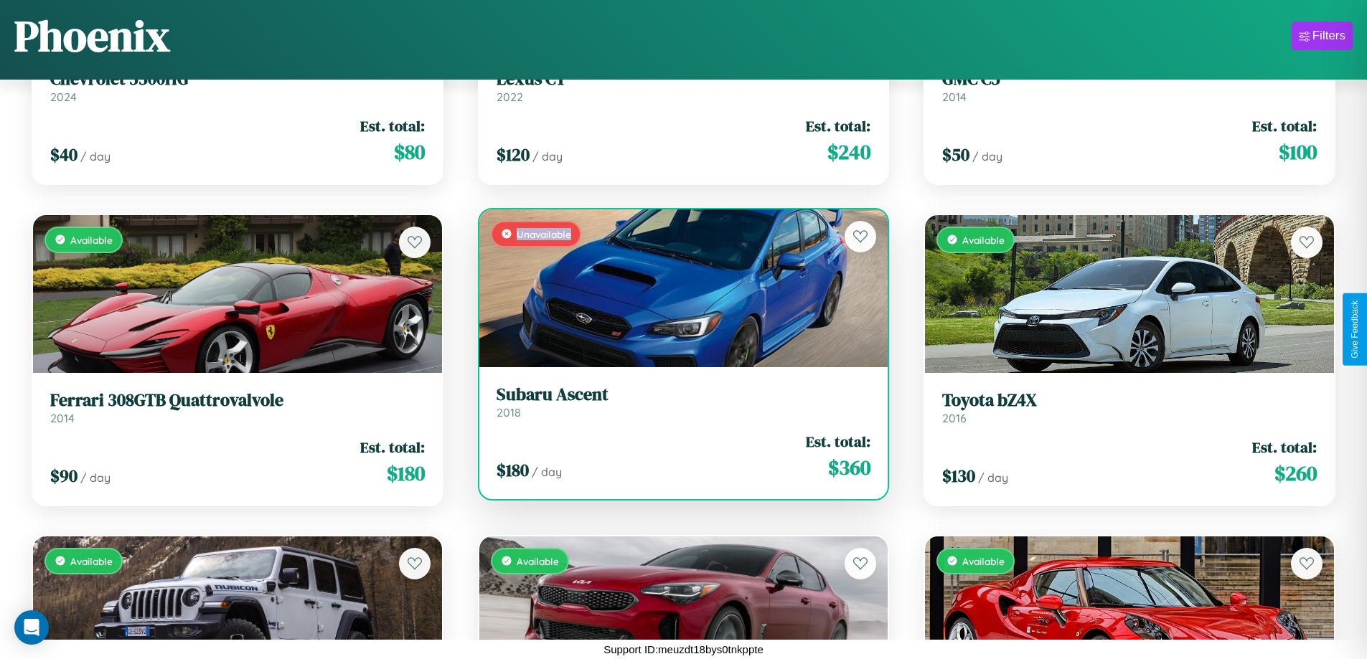
click at [677, 288] on div "Unavailable" at bounding box center [683, 288] width 409 height 158
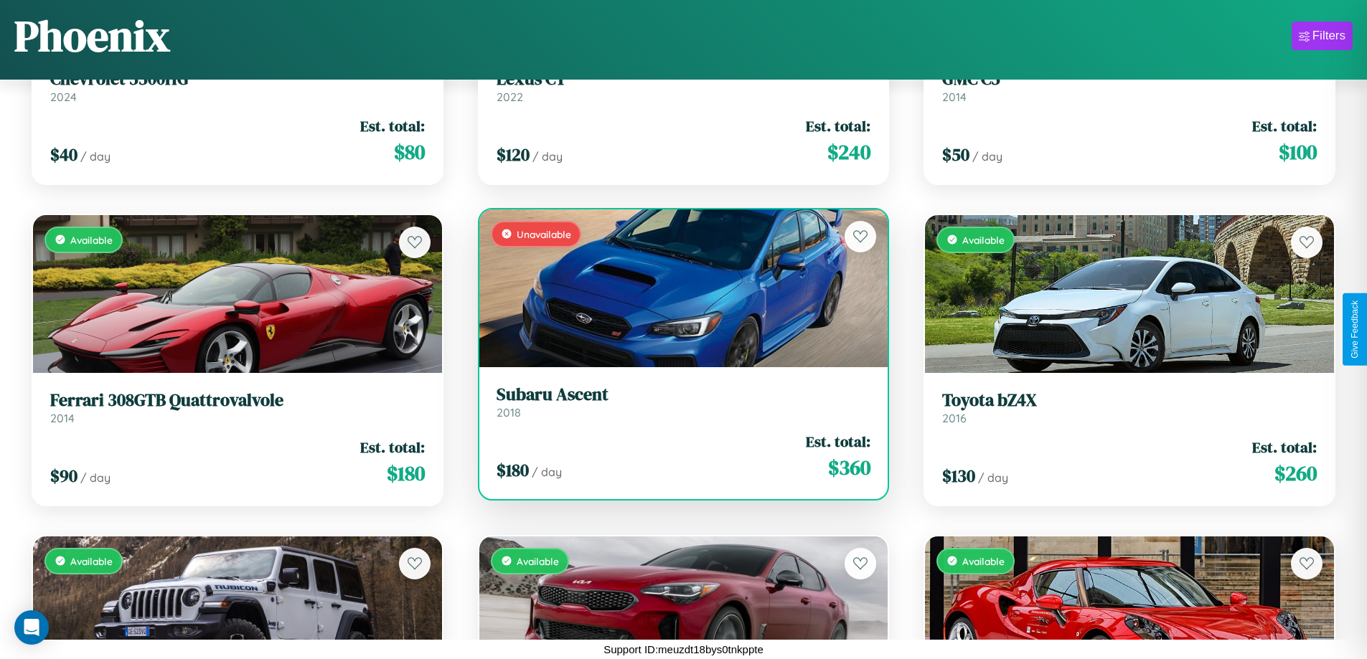
click at [677, 402] on h3 "Subaru Ascent" at bounding box center [683, 395] width 374 height 21
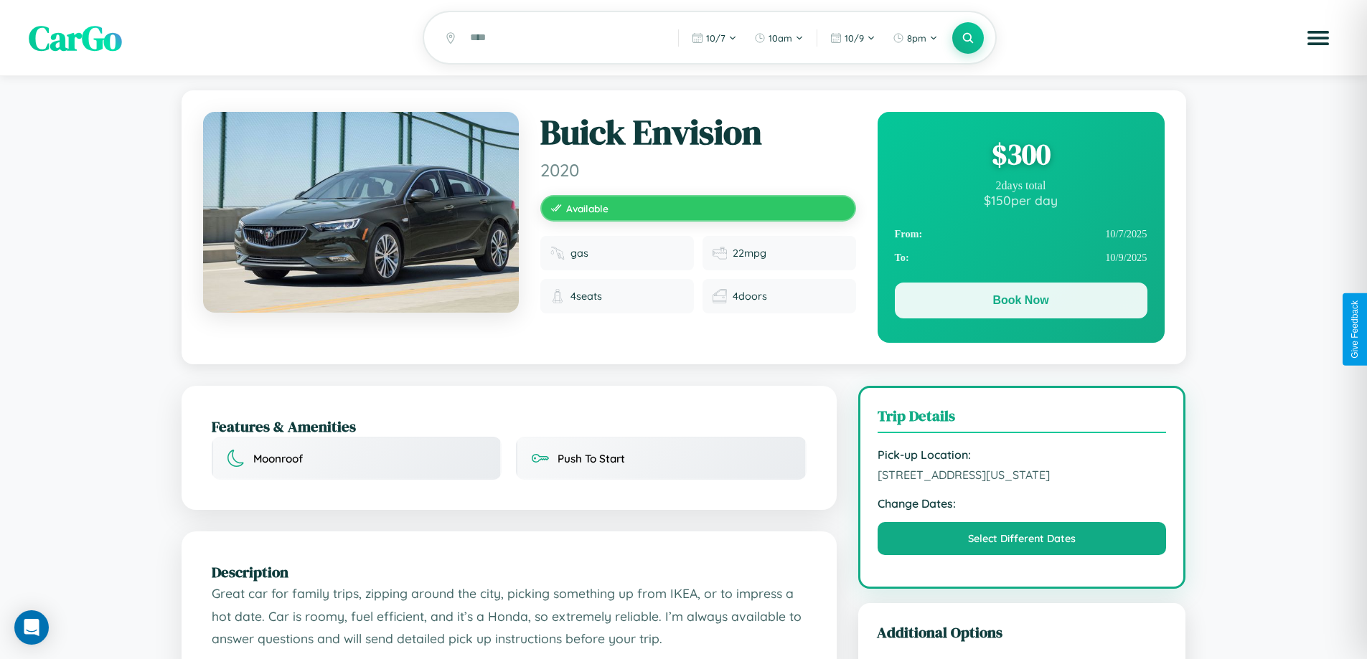
click at [1020, 303] on button "Book Now" at bounding box center [1021, 301] width 253 height 36
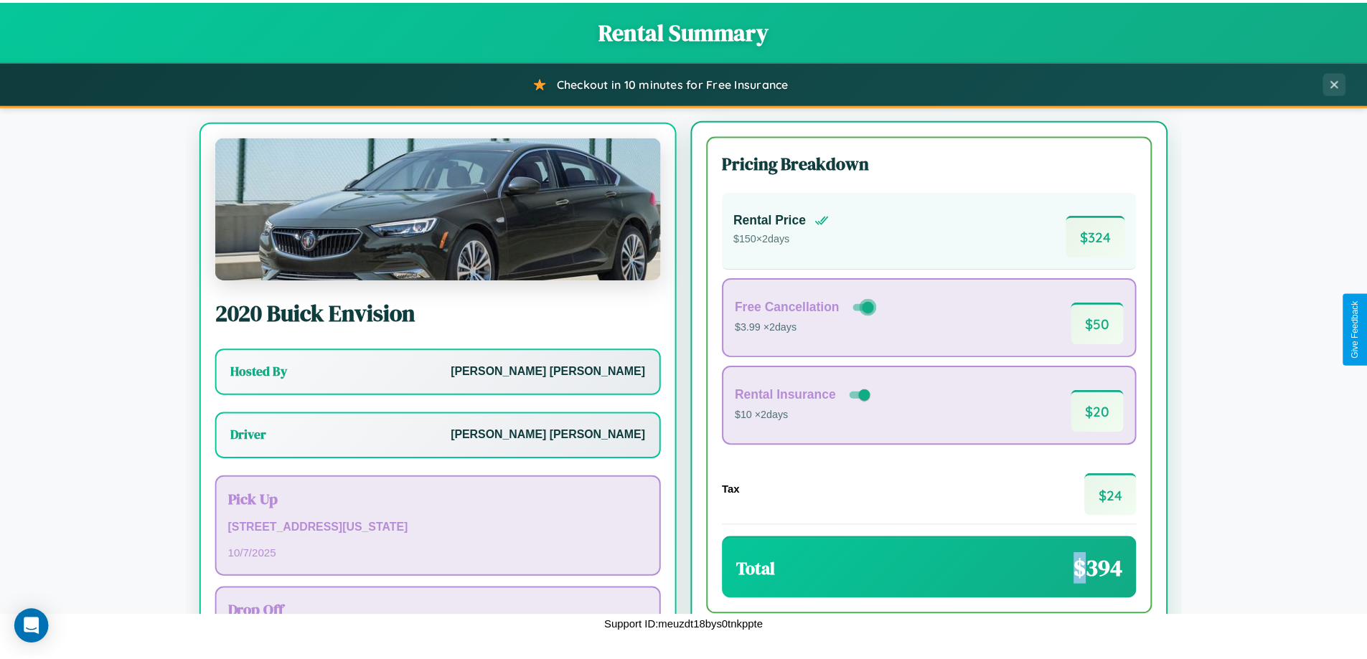
scroll to position [67, 0]
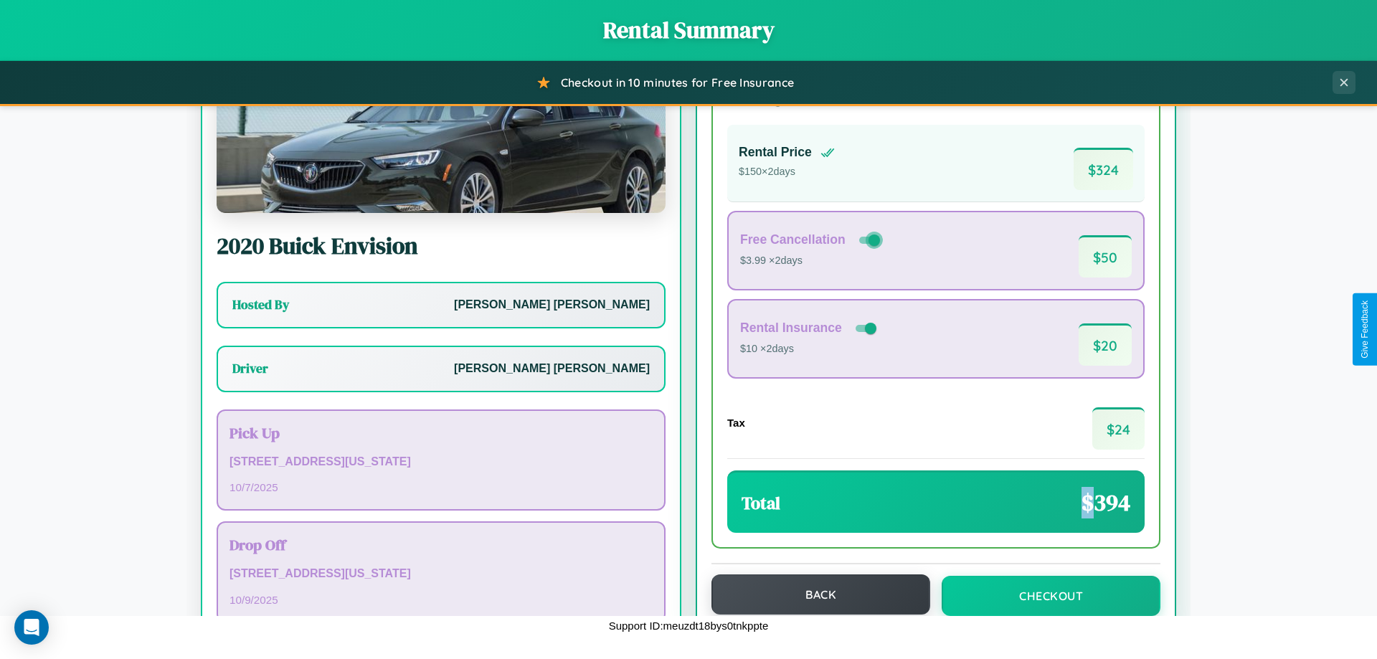
click at [814, 595] on button "Back" at bounding box center [821, 595] width 219 height 40
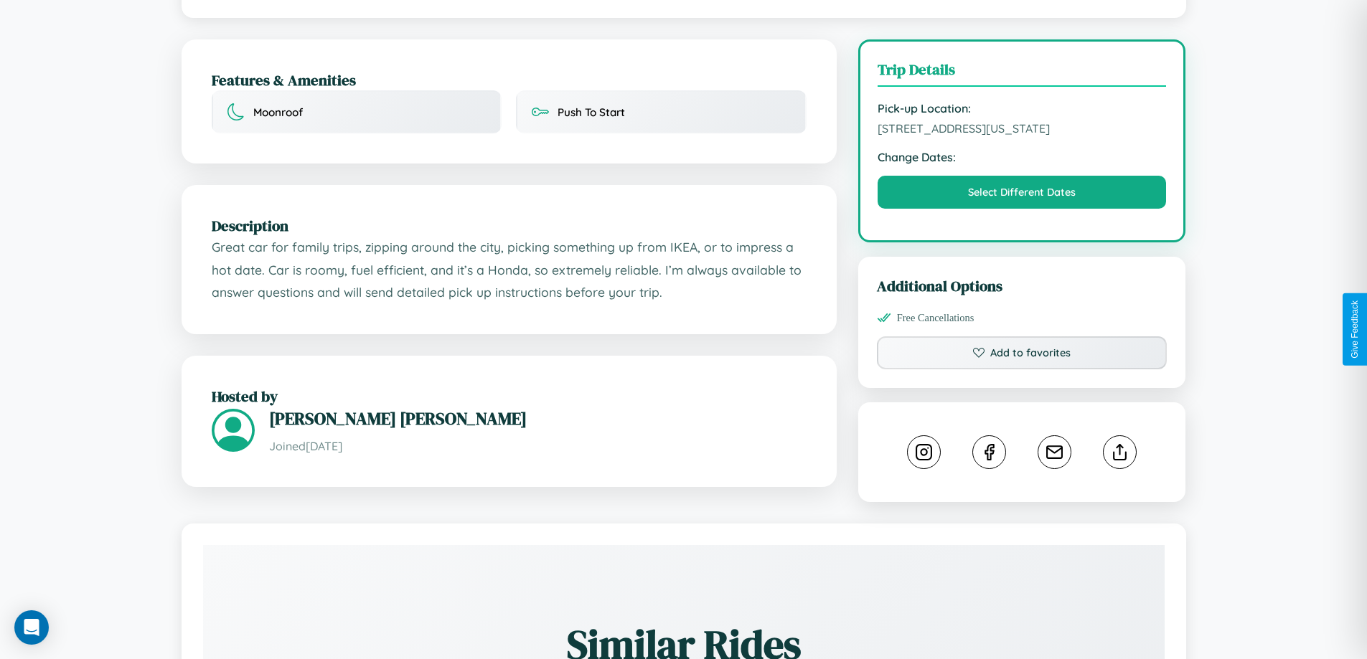
scroll to position [387, 0]
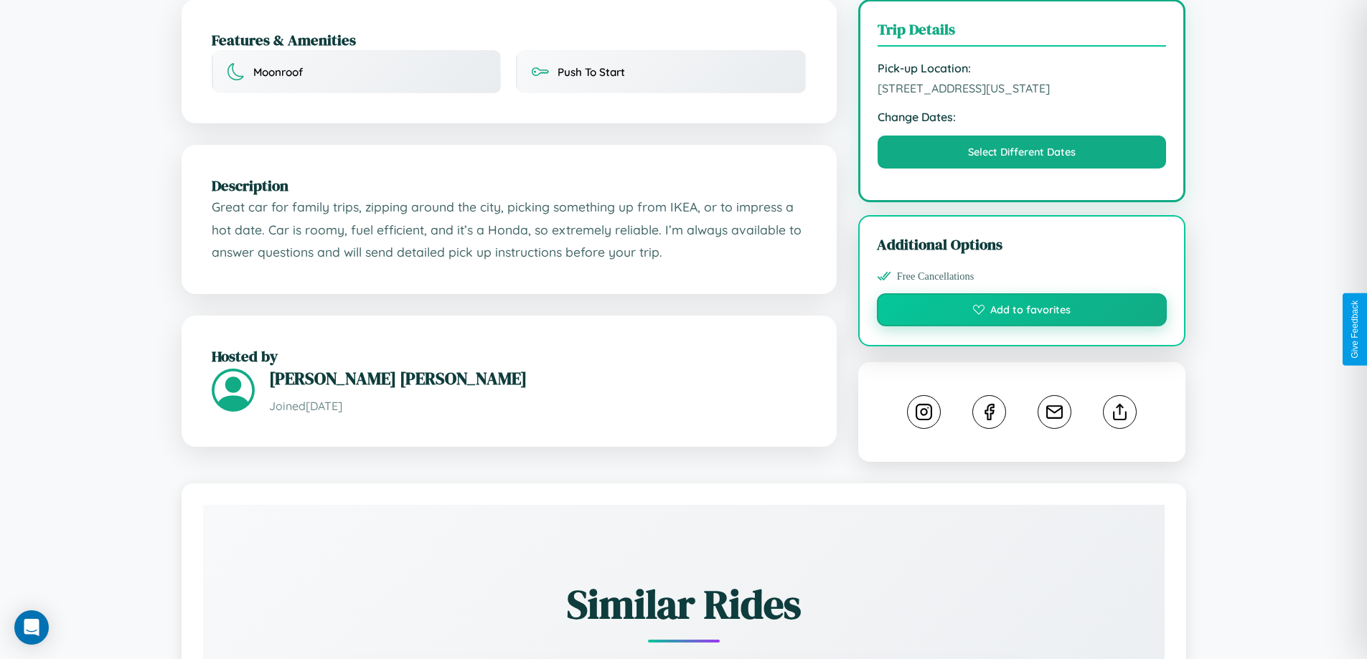
click at [1022, 326] on button "Add to favorites" at bounding box center [1022, 309] width 291 height 33
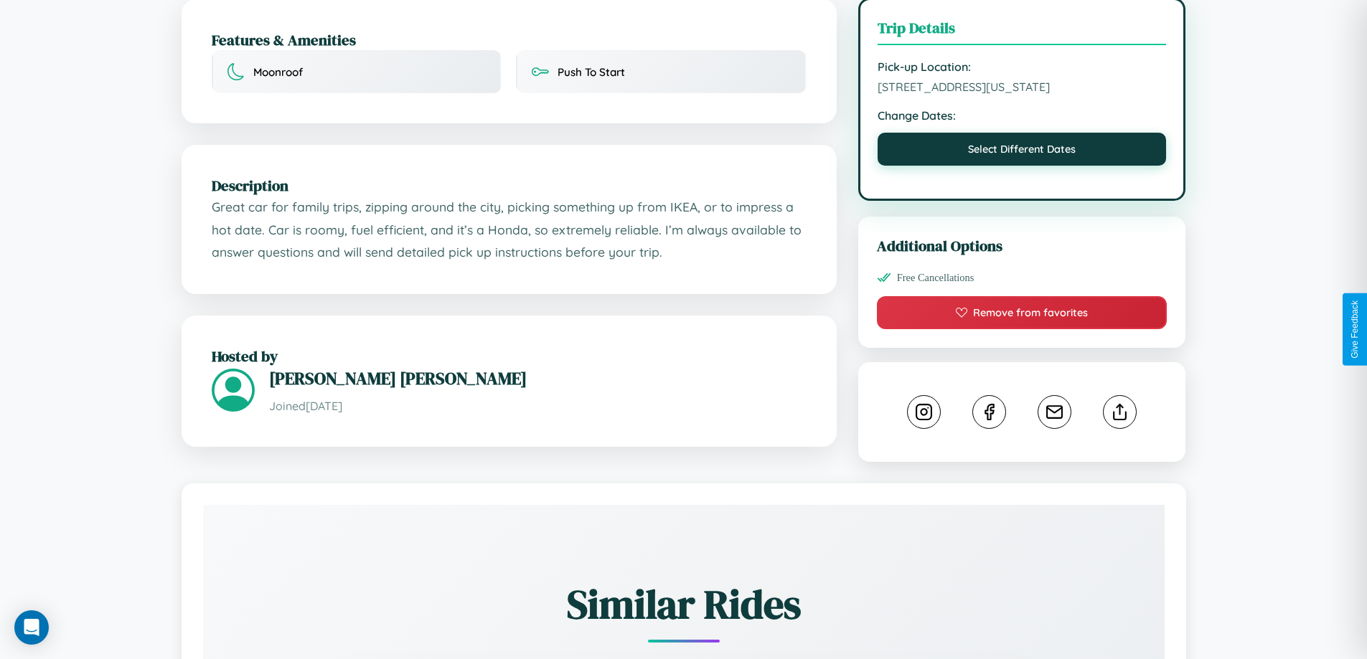
click at [1022, 166] on button "Select Different Dates" at bounding box center [1021, 149] width 289 height 33
select select "*"
select select "****"
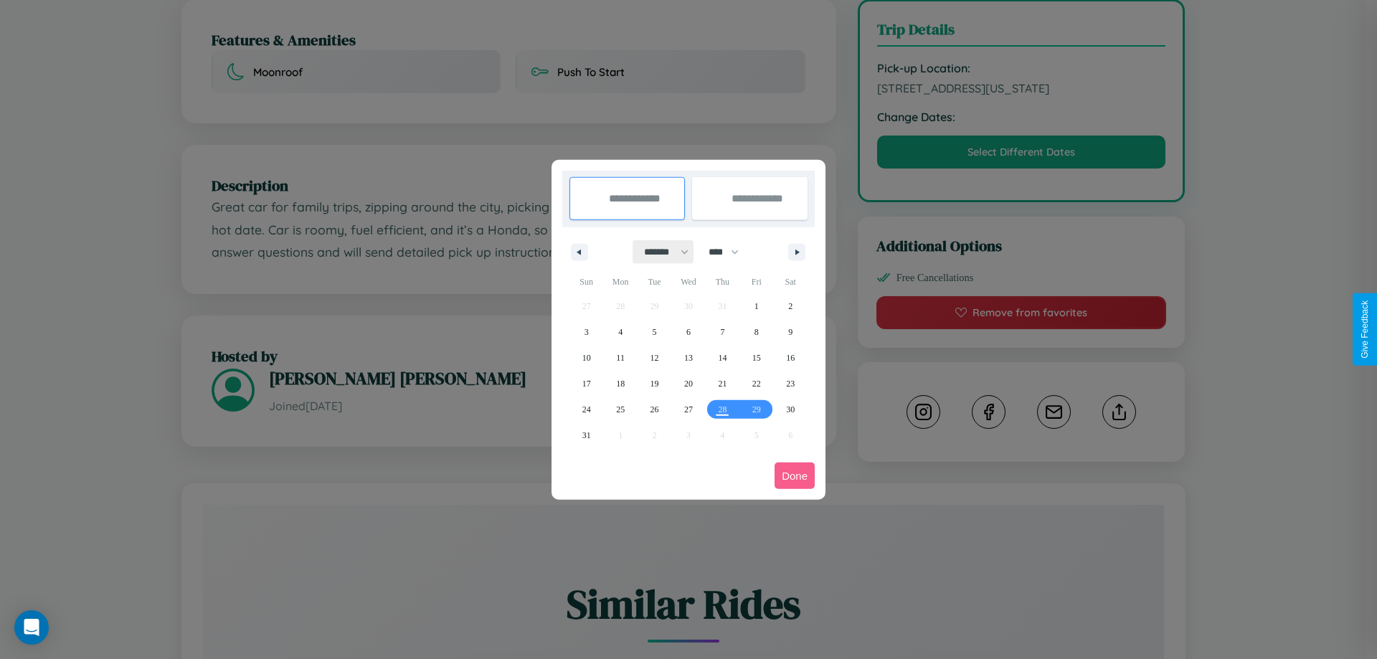
drag, startPoint x: 660, startPoint y: 252, endPoint x: 689, endPoint y: 288, distance: 45.9
click at [660, 252] on select "******* ******** ***** ***** *** **** **** ****** ********* ******* ******** **…" at bounding box center [663, 252] width 61 height 24
select select "**"
click at [654, 357] on span "11" at bounding box center [655, 358] width 9 height 26
type input "**********"
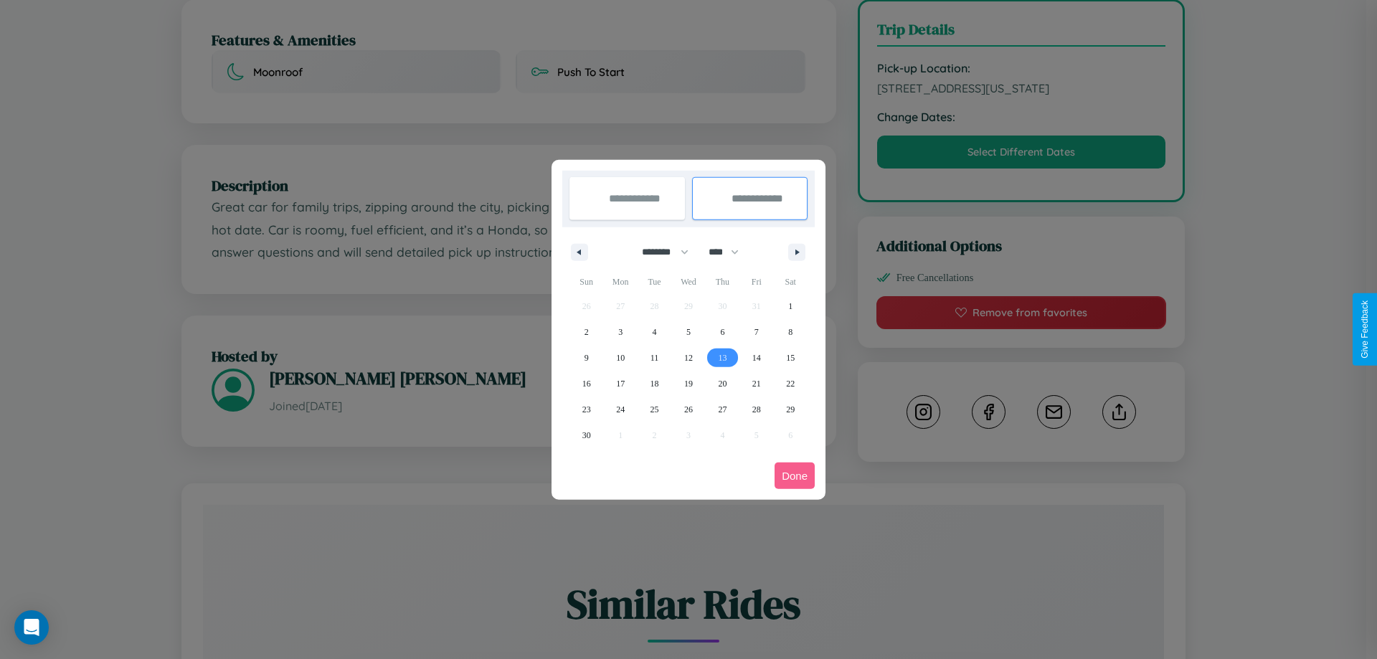
click at [722, 357] on span "13" at bounding box center [722, 358] width 9 height 26
type input "**********"
click at [795, 476] on button "Done" at bounding box center [795, 476] width 40 height 27
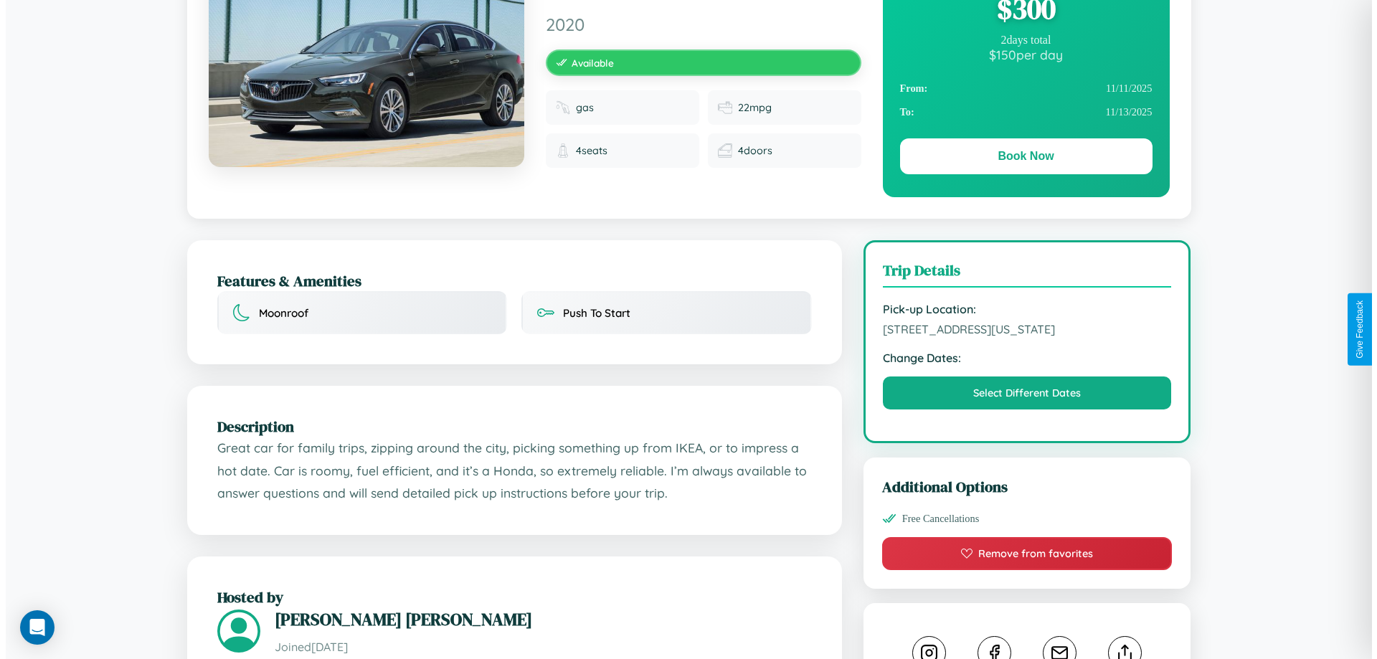
scroll to position [0, 0]
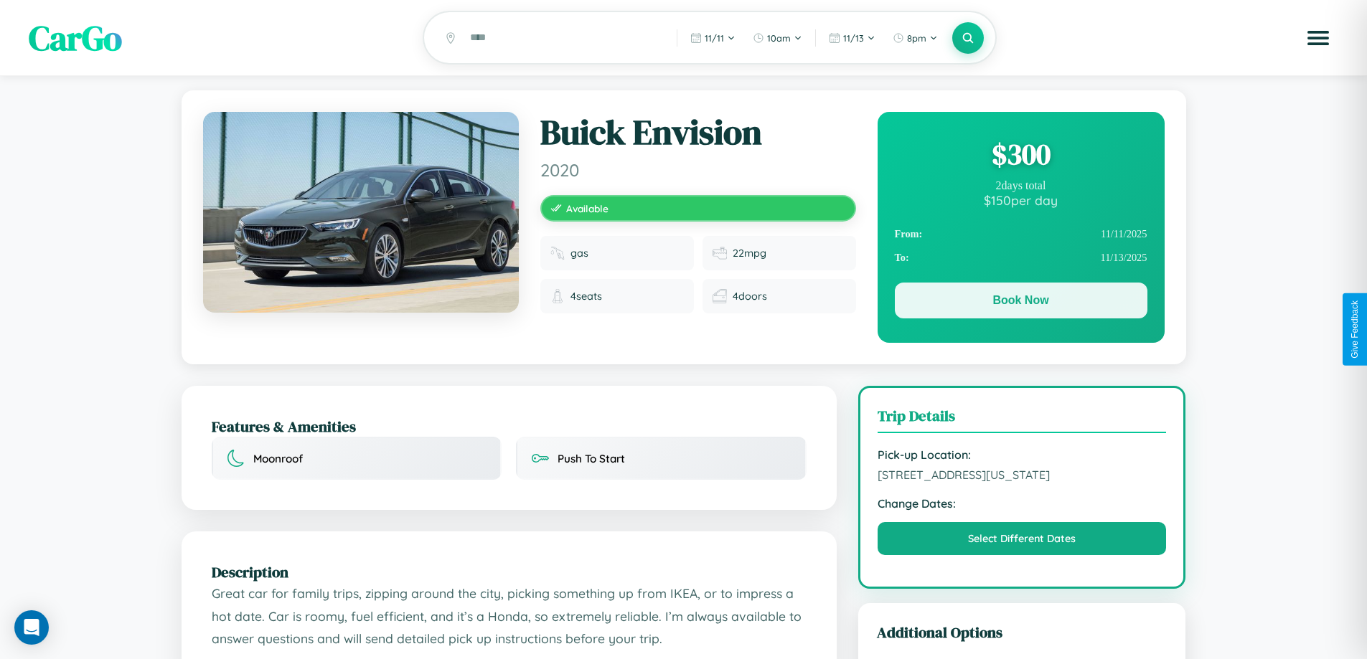
click at [1020, 303] on button "Book Now" at bounding box center [1021, 301] width 253 height 36
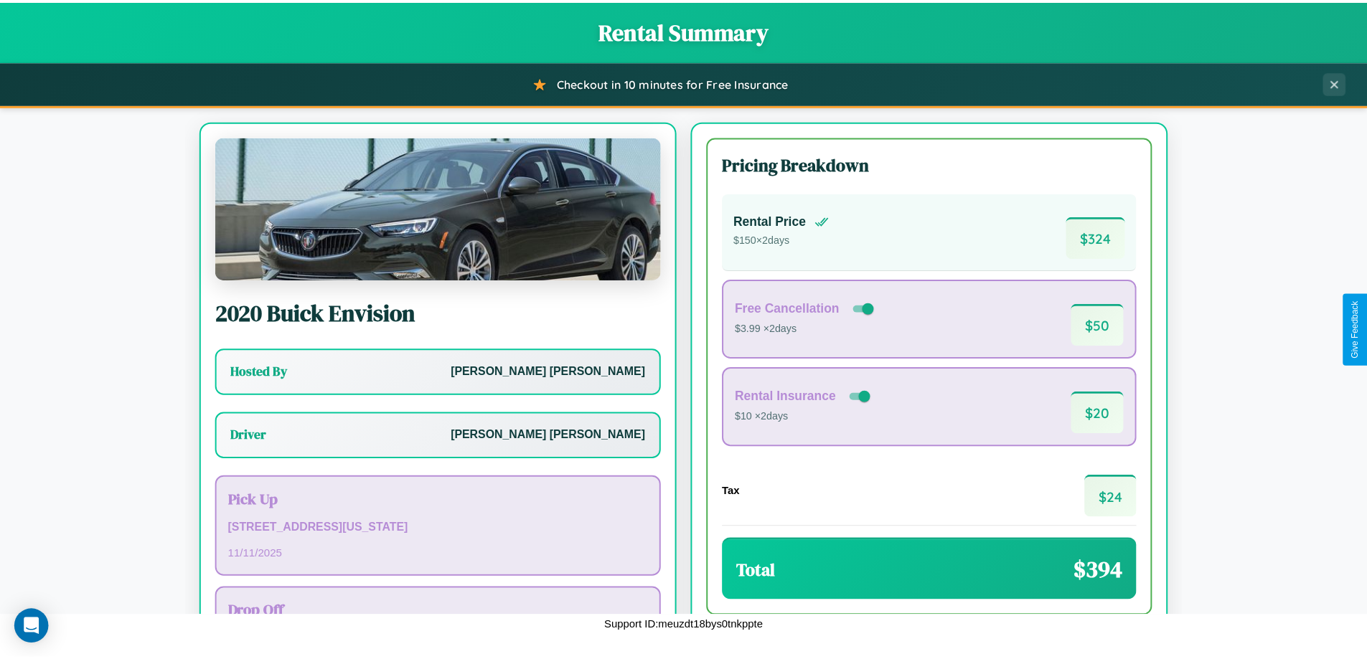
scroll to position [103, 0]
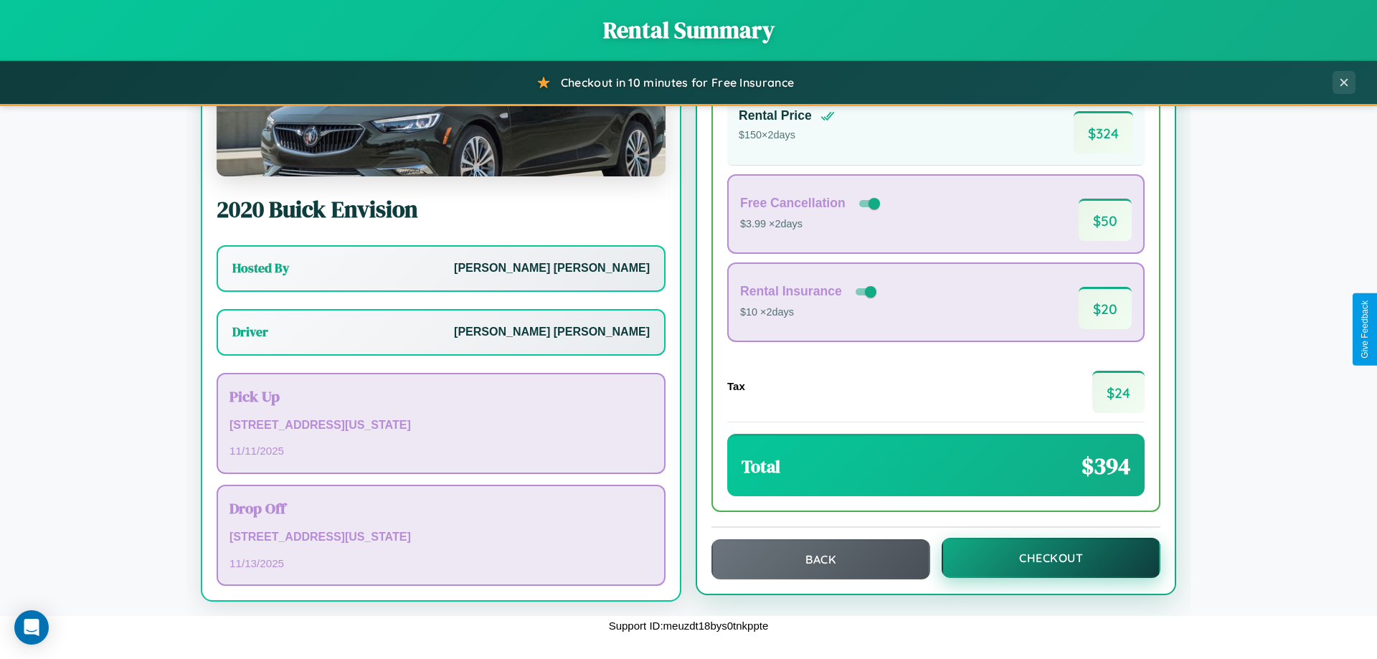
click at [1042, 558] on button "Checkout" at bounding box center [1051, 558] width 219 height 40
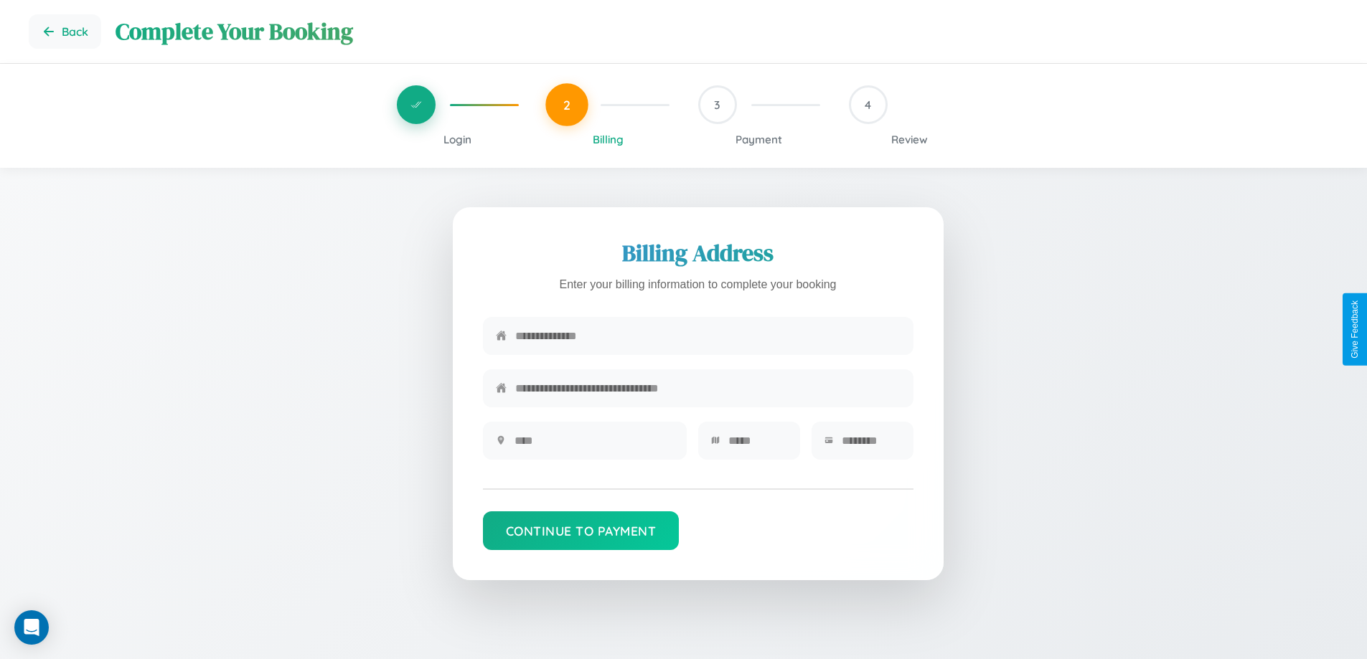
click at [707, 337] on input "text" at bounding box center [707, 336] width 385 height 35
type input "**********"
click at [593, 446] on input "text" at bounding box center [593, 440] width 159 height 35
type input "********"
click at [757, 446] on input "text" at bounding box center [757, 440] width 59 height 35
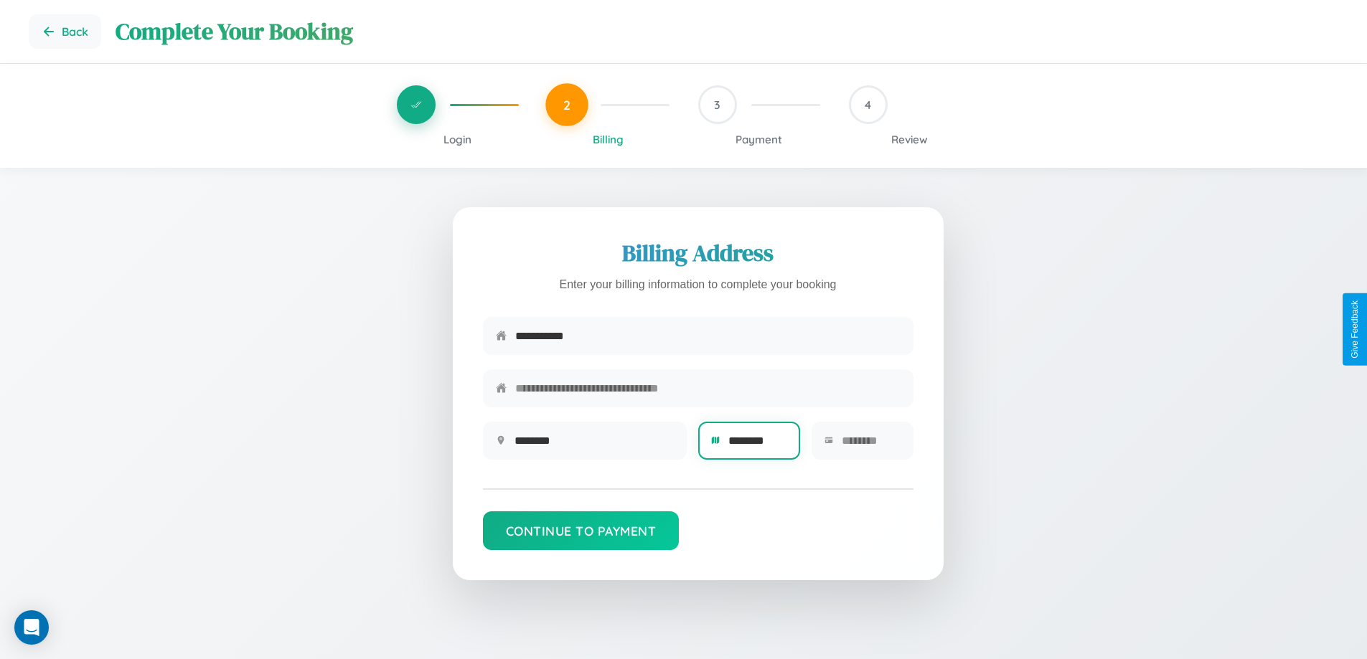
type input "********"
click at [870, 446] on input "text" at bounding box center [871, 440] width 59 height 35
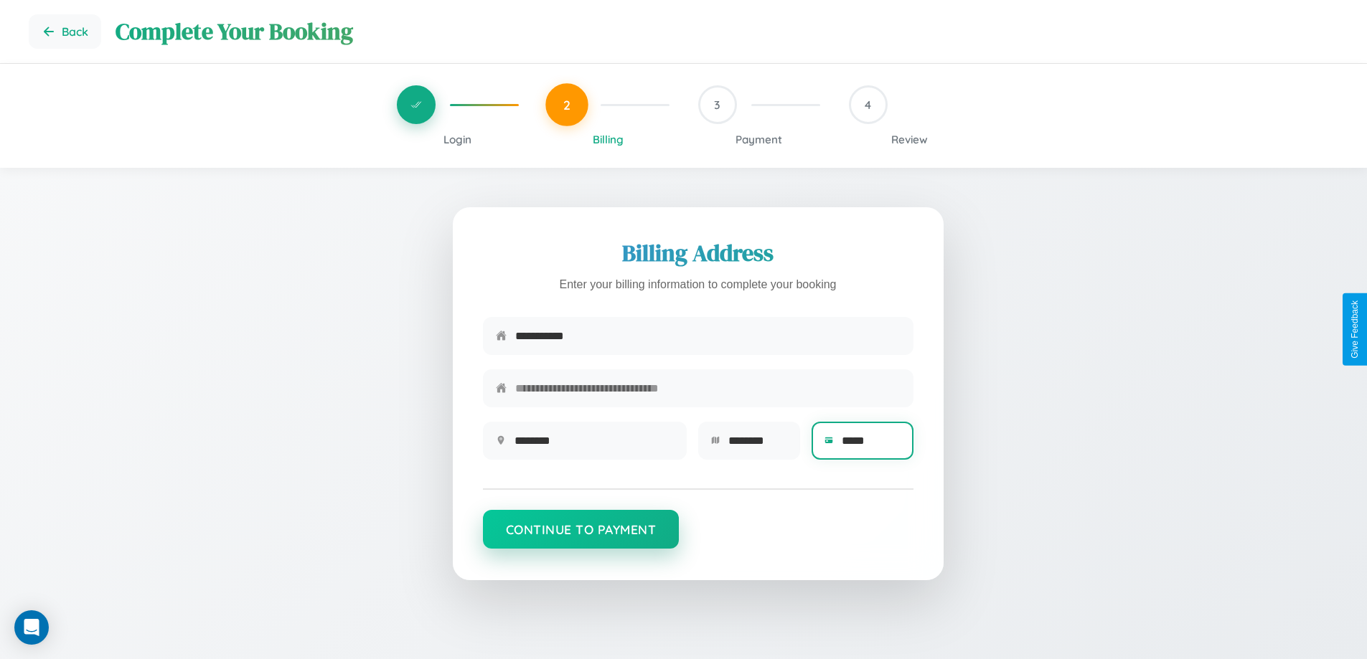
type input "*****"
click at [580, 537] on button "Continue to Payment" at bounding box center [581, 529] width 197 height 39
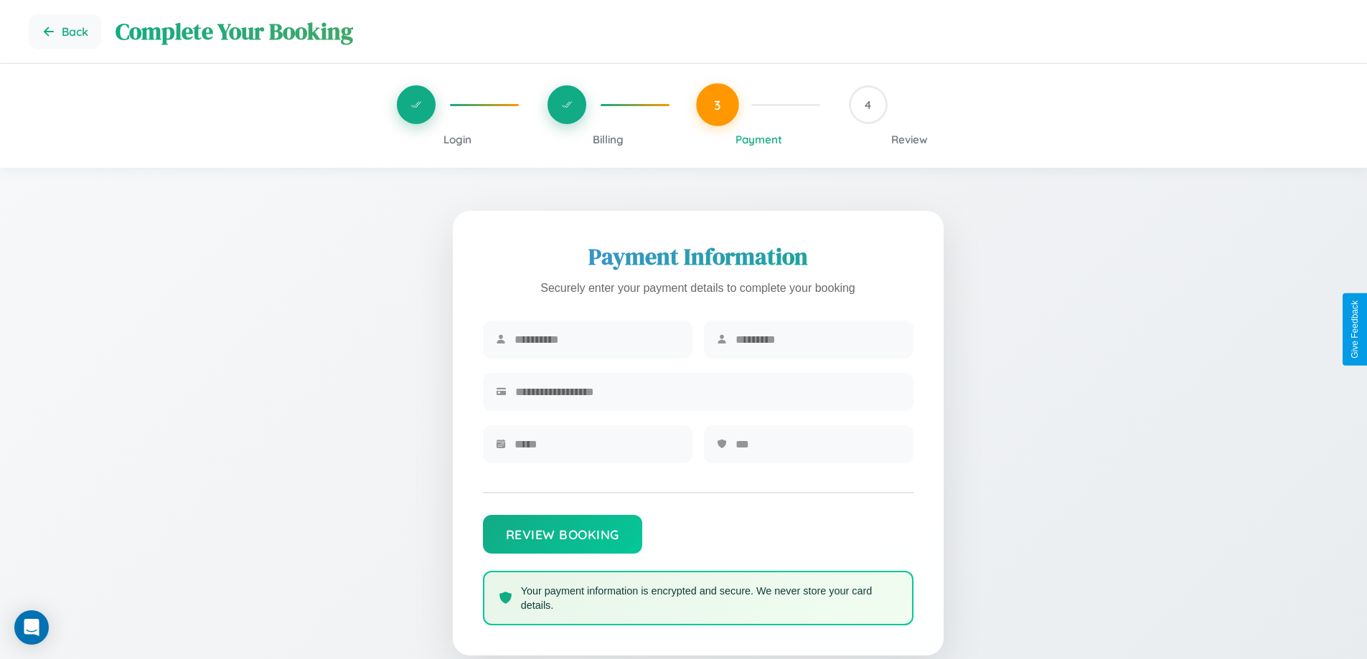
click at [608, 139] on span "Billing" at bounding box center [608, 140] width 31 height 14
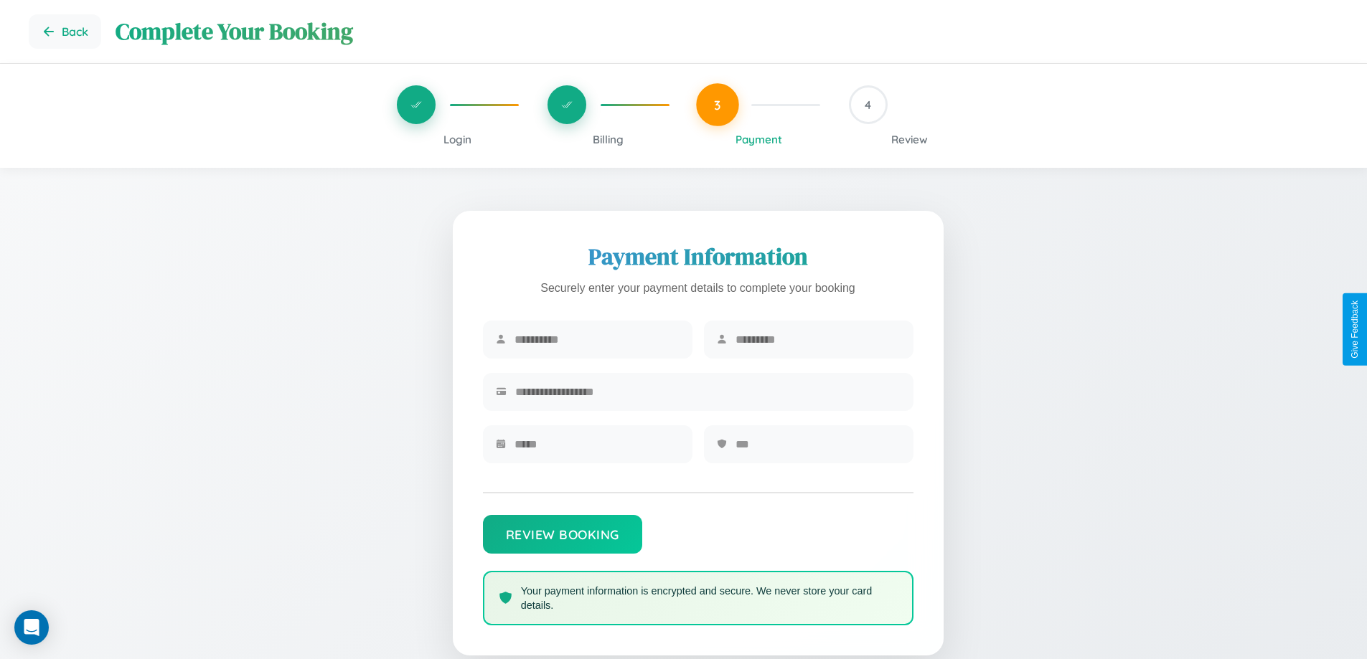
click at [608, 139] on span "Billing" at bounding box center [608, 140] width 31 height 14
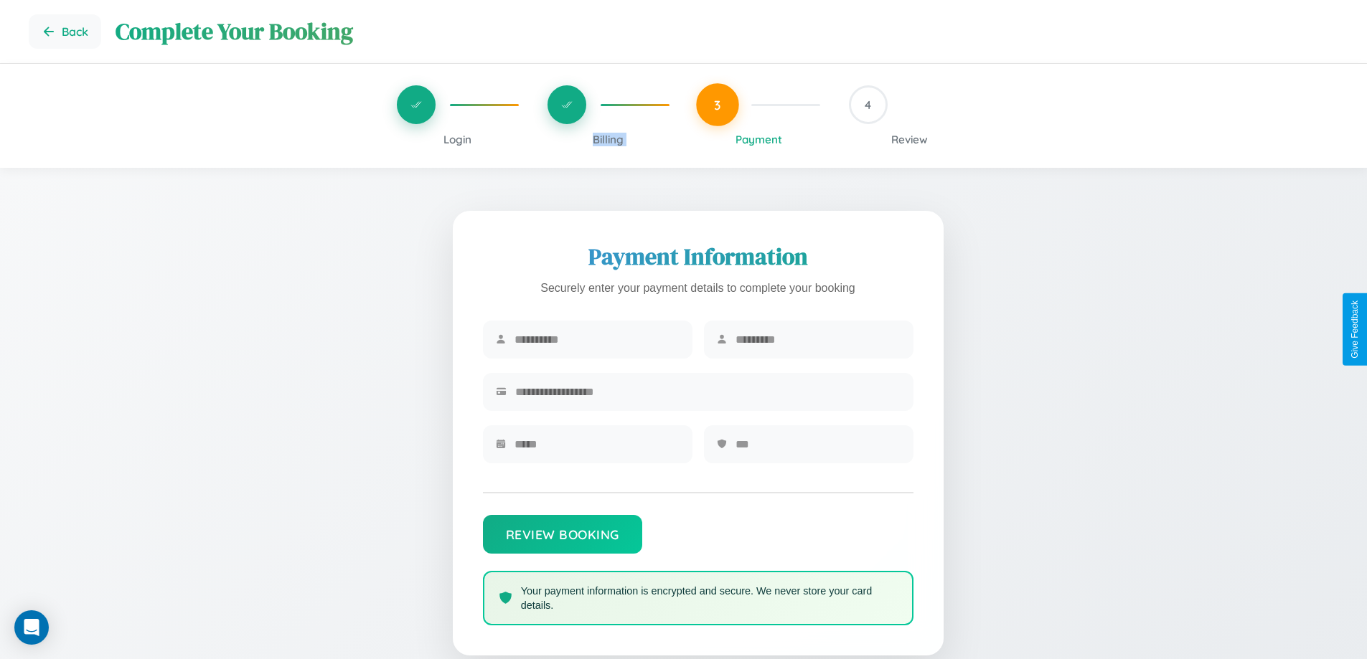
click at [608, 139] on span "Billing" at bounding box center [608, 140] width 31 height 14
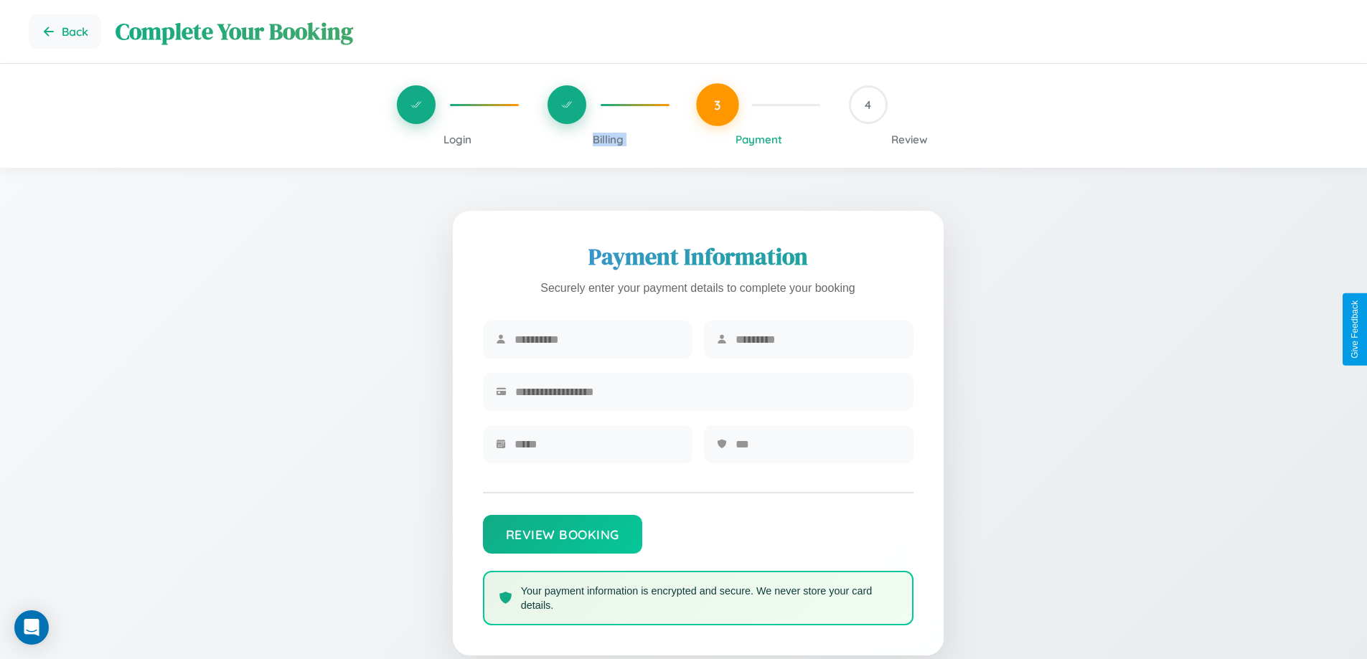
click at [608, 139] on span "Billing" at bounding box center [608, 140] width 31 height 14
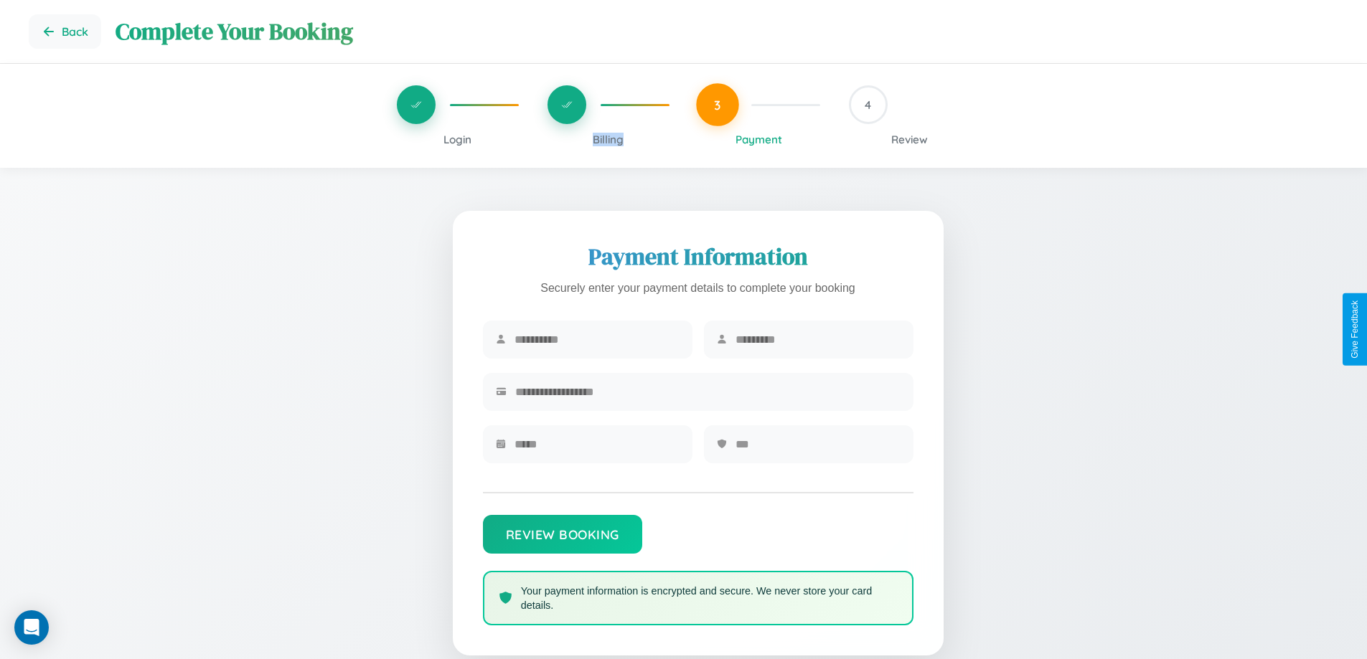
click at [608, 139] on span "Billing" at bounding box center [608, 140] width 31 height 14
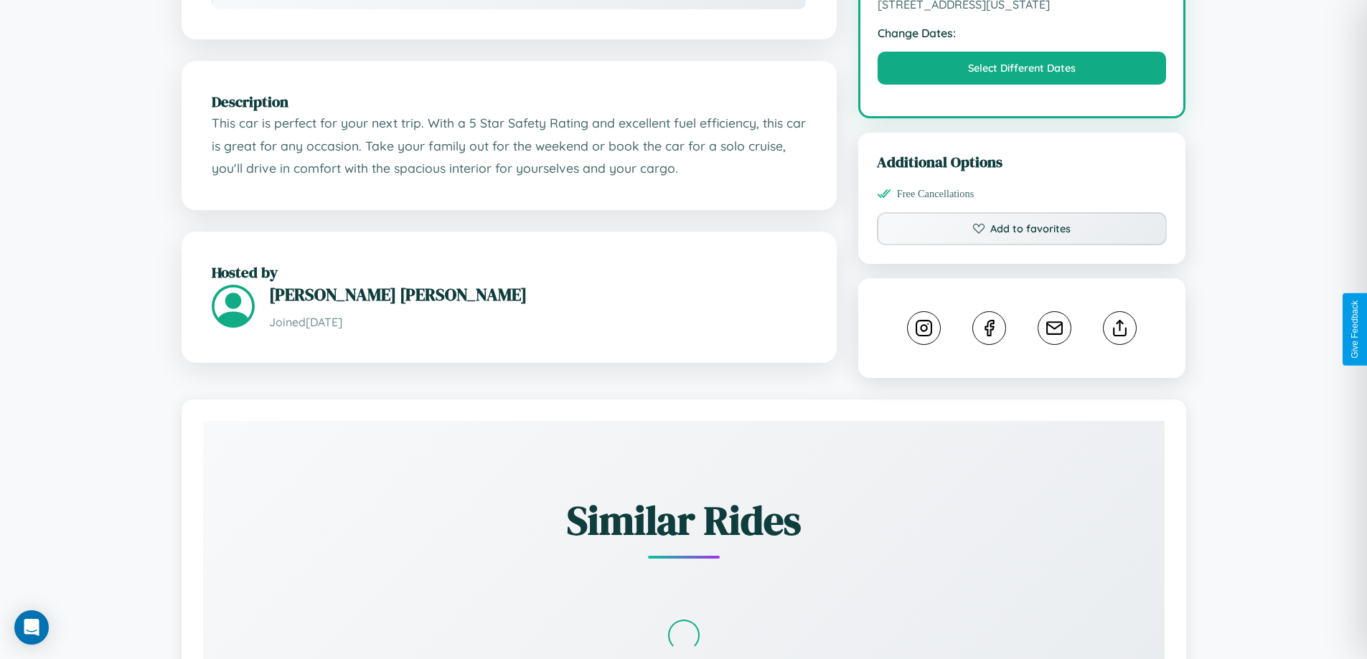
scroll to position [471, 0]
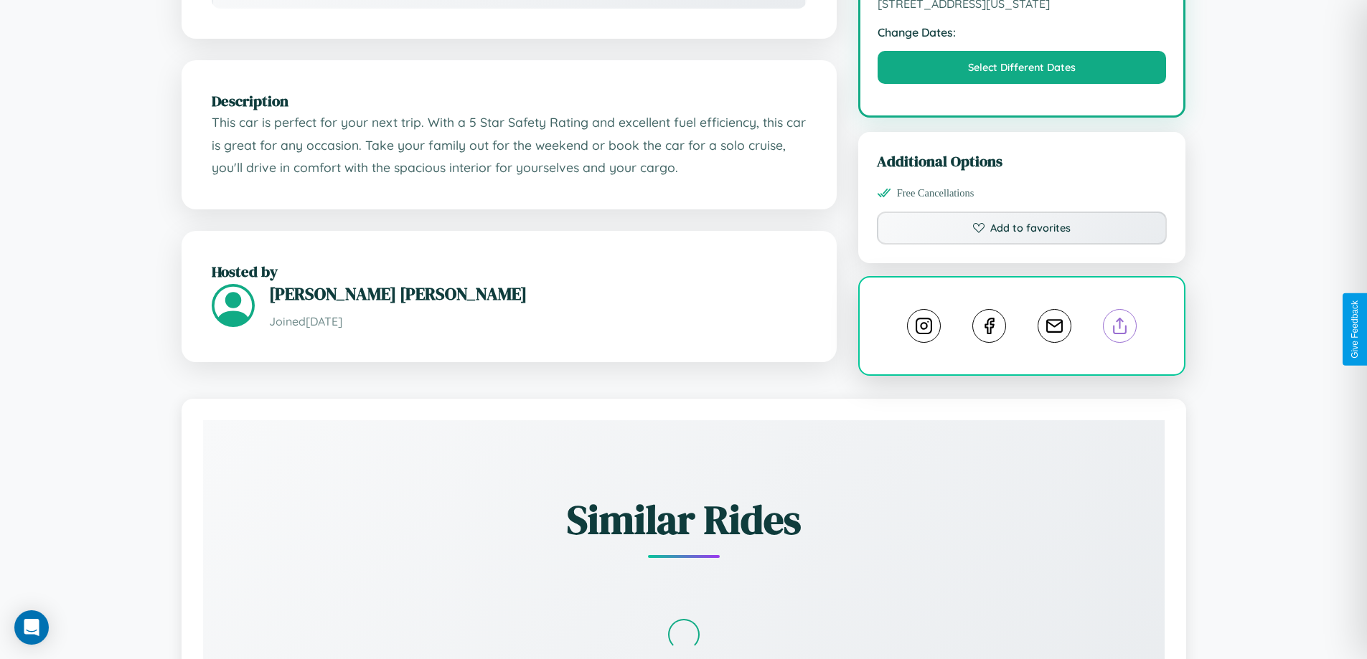
click at [1120, 328] on line at bounding box center [1120, 324] width 0 height 10
